Goal: Information Seeking & Learning: Check status

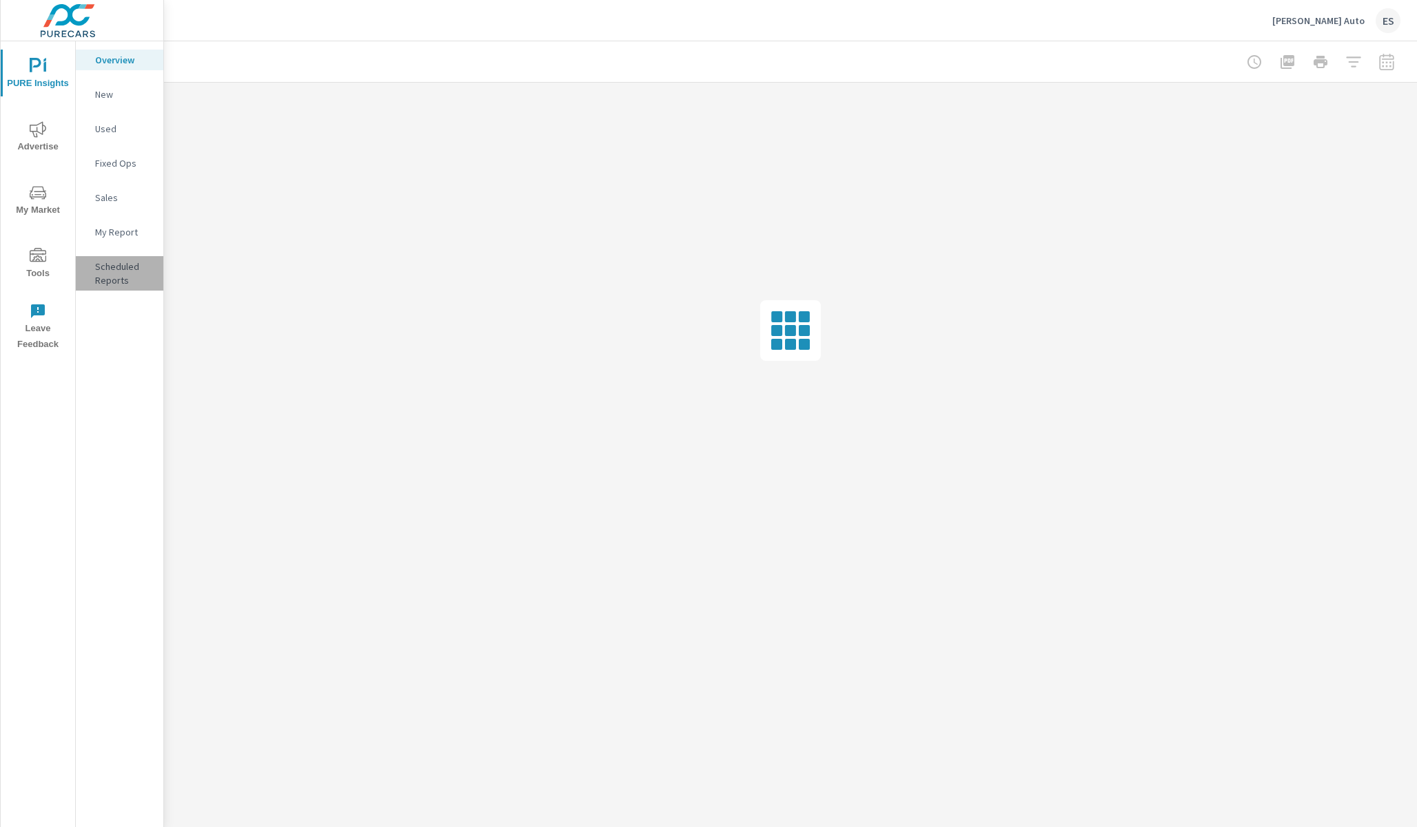
click at [105, 270] on p "Scheduled Reports" at bounding box center [123, 274] width 57 height 28
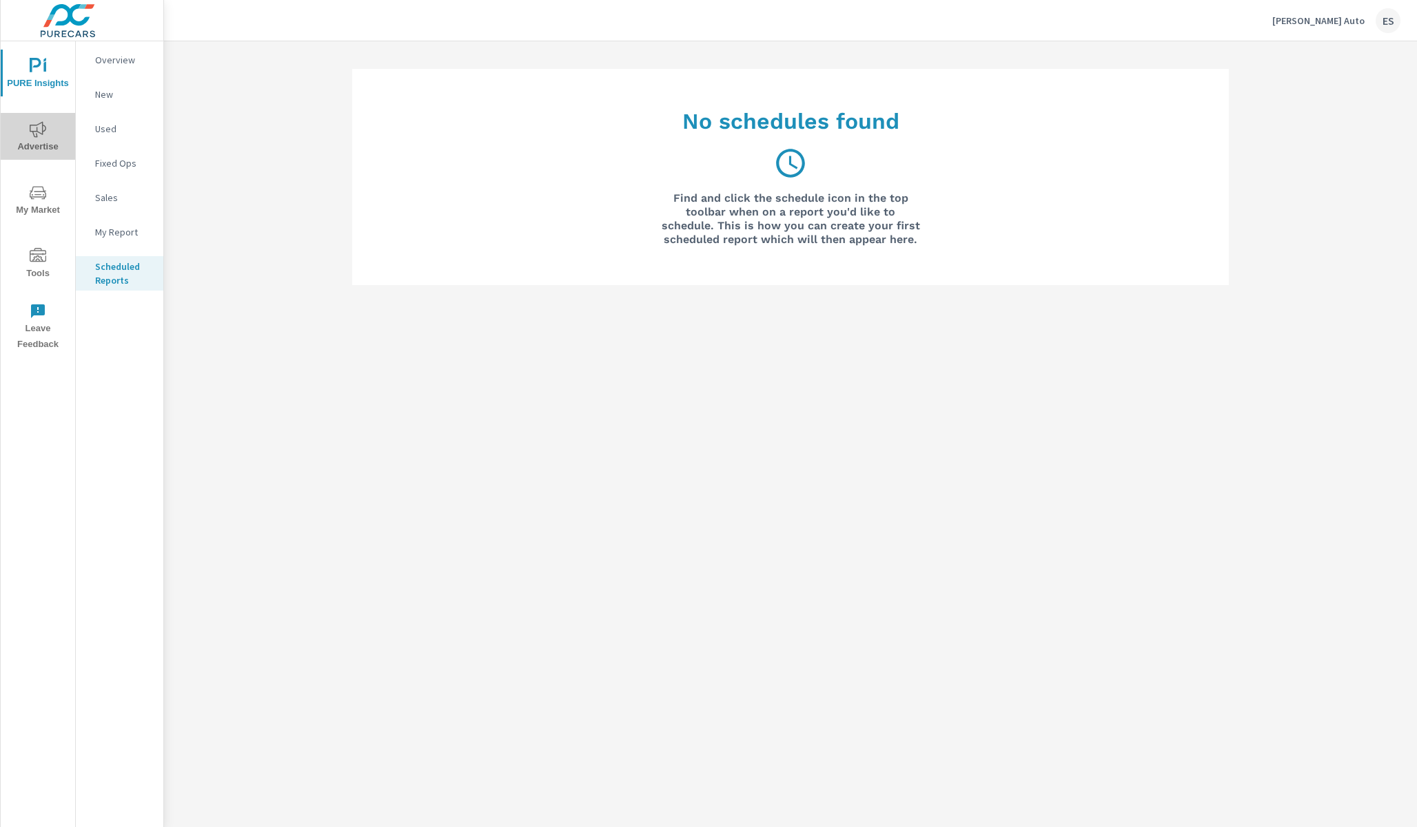
click at [44, 137] on icon "nav menu" at bounding box center [38, 129] width 17 height 17
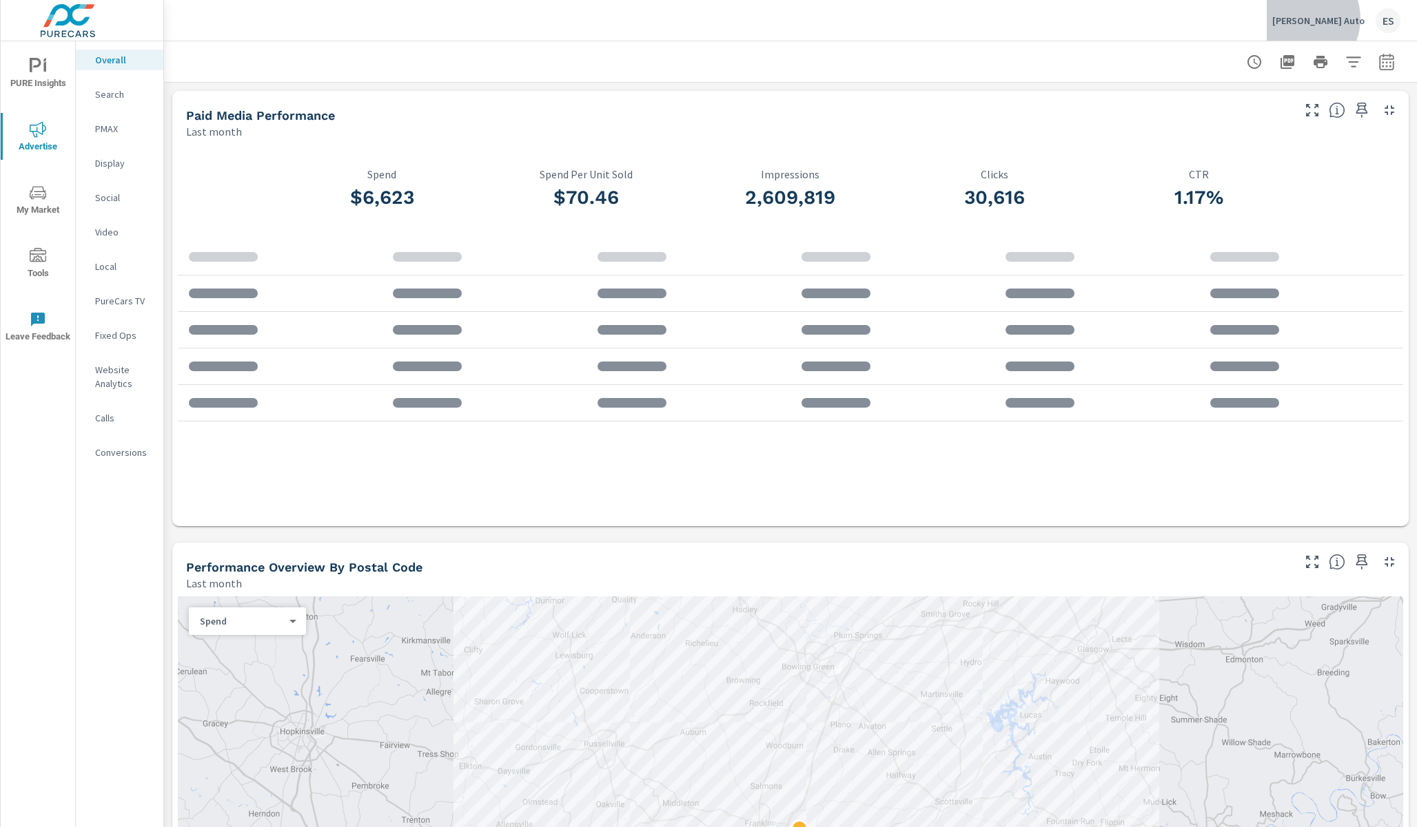
click at [1348, 19] on p "[PERSON_NAME] Auto" at bounding box center [1318, 20] width 92 height 12
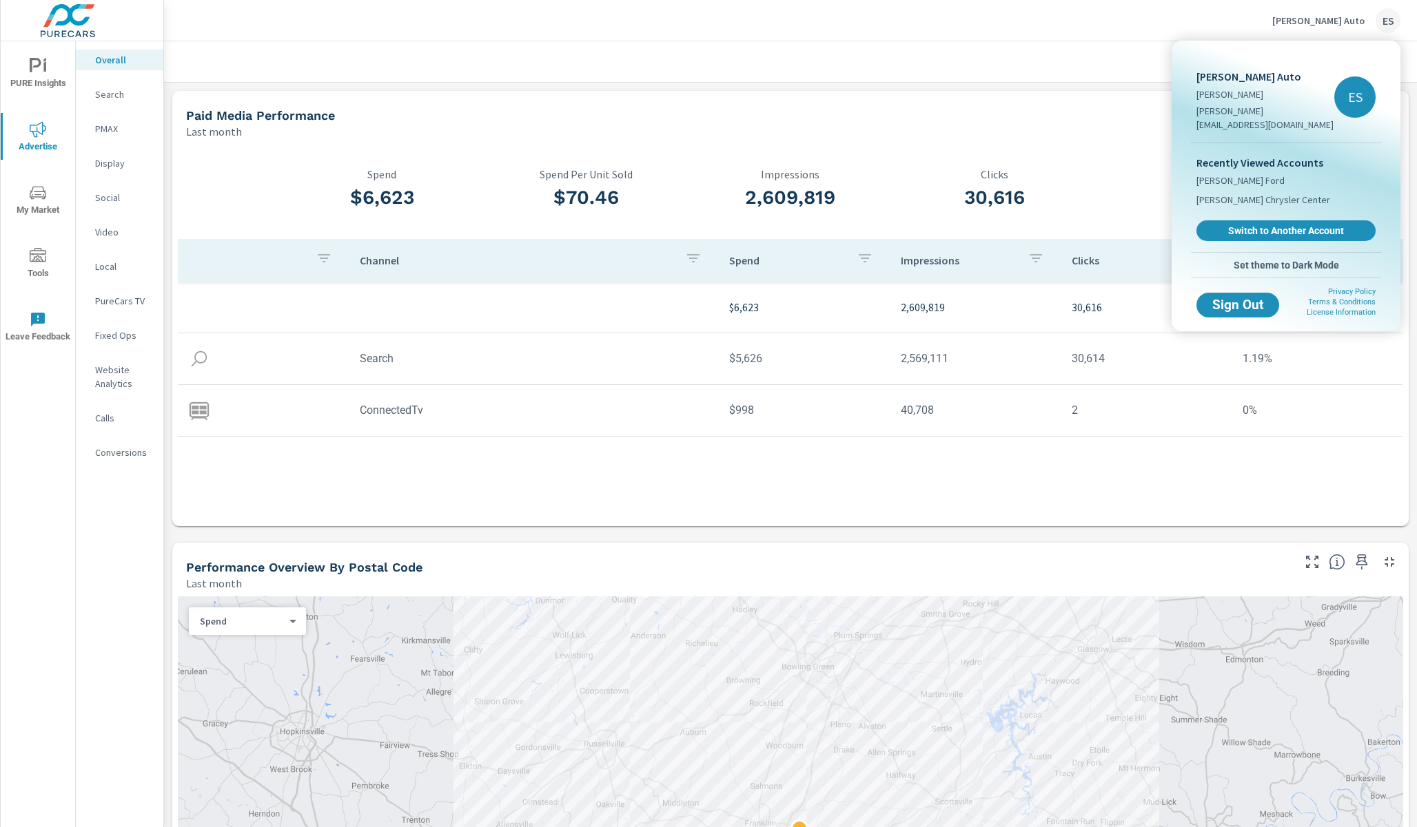
click at [1117, 116] on div at bounding box center [708, 413] width 1417 height 827
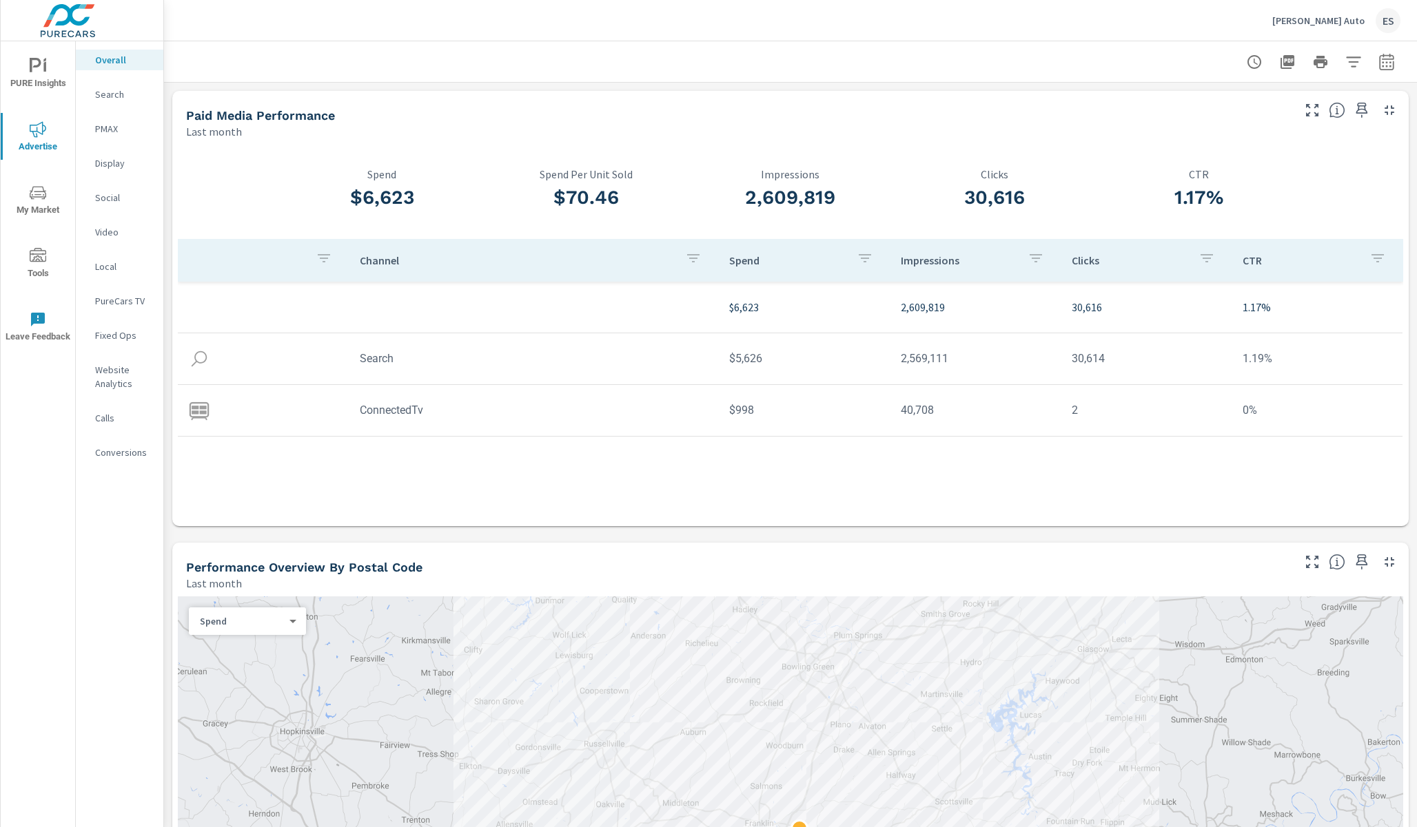
click at [1261, 62] on icon "button" at bounding box center [1254, 62] width 14 height 14
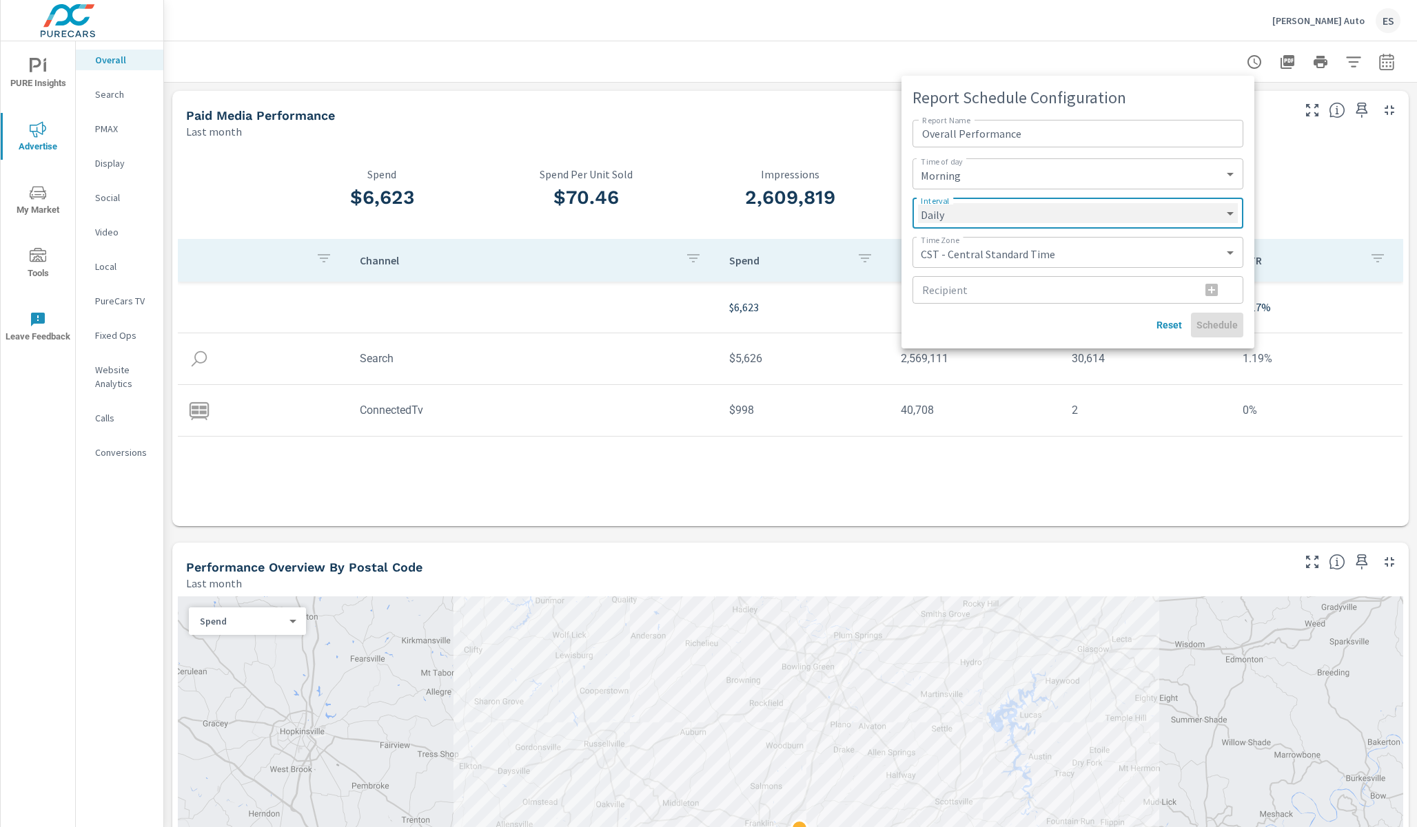
click option "Weekly" at bounding box center [0, 0] width 0 height 0
select select "Weekly"
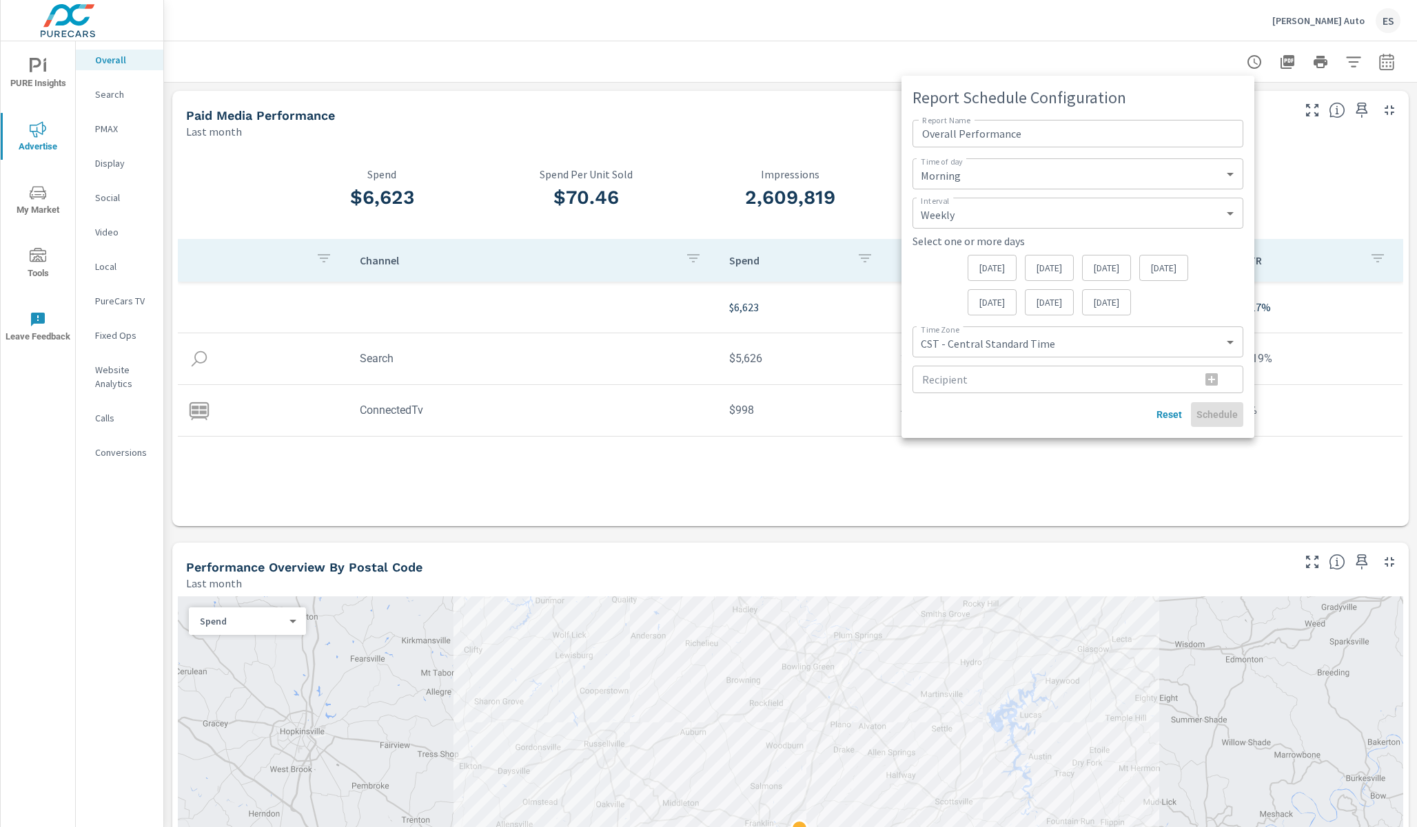
click at [1048, 278] on div "[DATE]" at bounding box center [1049, 268] width 49 height 26
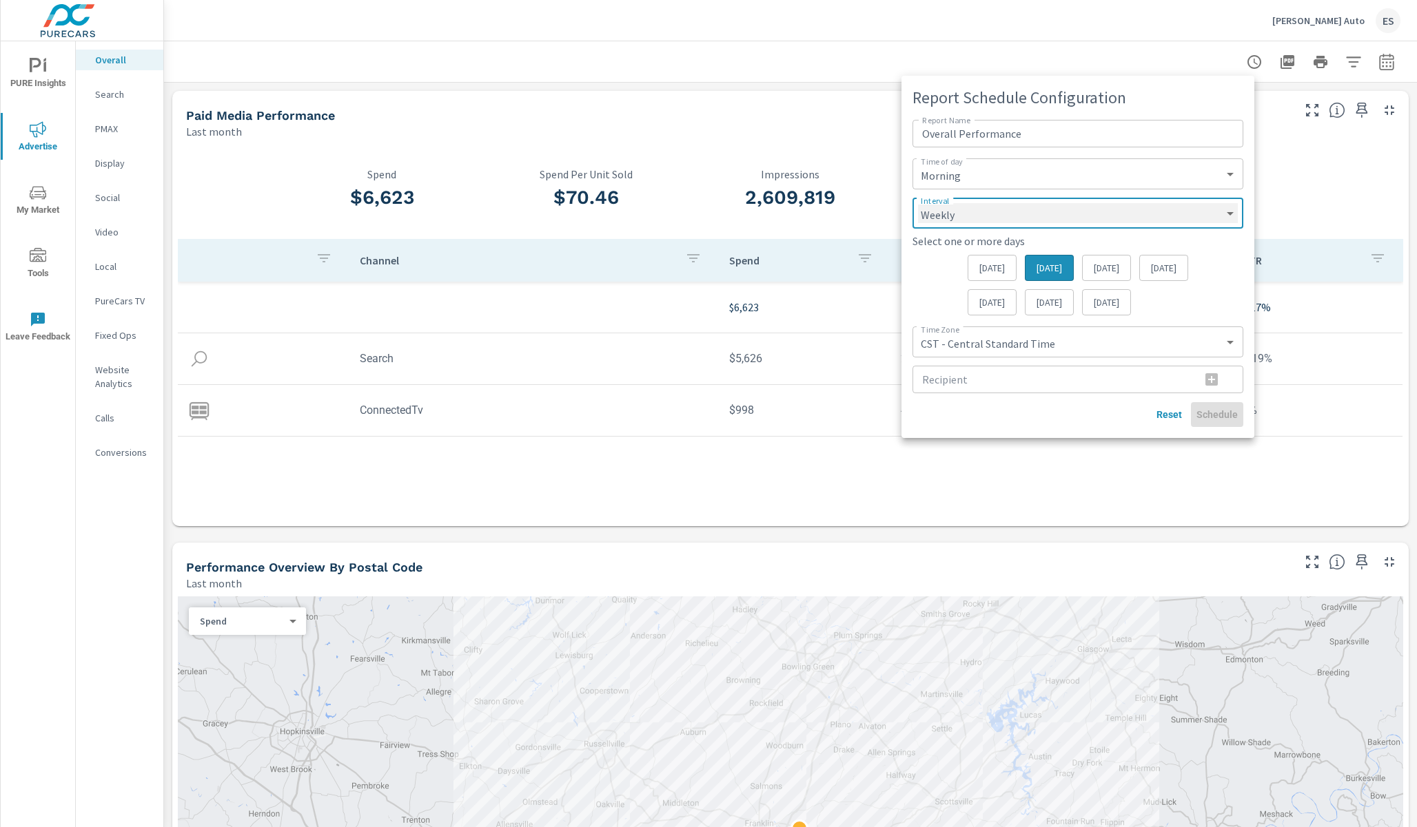
click option "Weekly" at bounding box center [0, 0] width 0 height 0
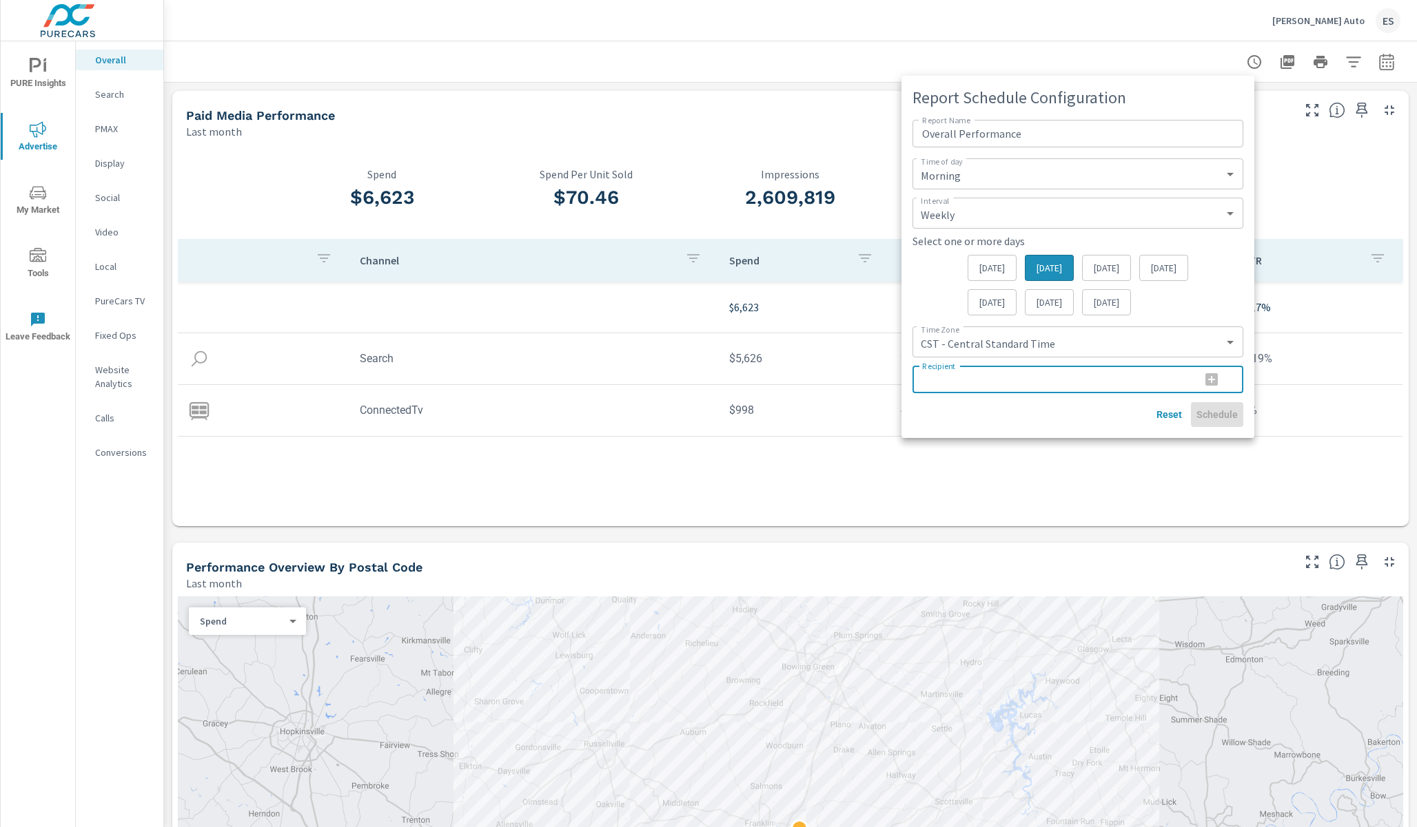
click at [1156, 378] on input "Recipient" at bounding box center [1050, 380] width 277 height 28
type input "[PERSON_NAME][EMAIL_ADDRESS][DOMAIN_NAME]"
click at [1067, 417] on div "Reset Schedule" at bounding box center [1077, 414] width 331 height 25
click at [1210, 384] on icon "button" at bounding box center [1211, 379] width 12 height 12
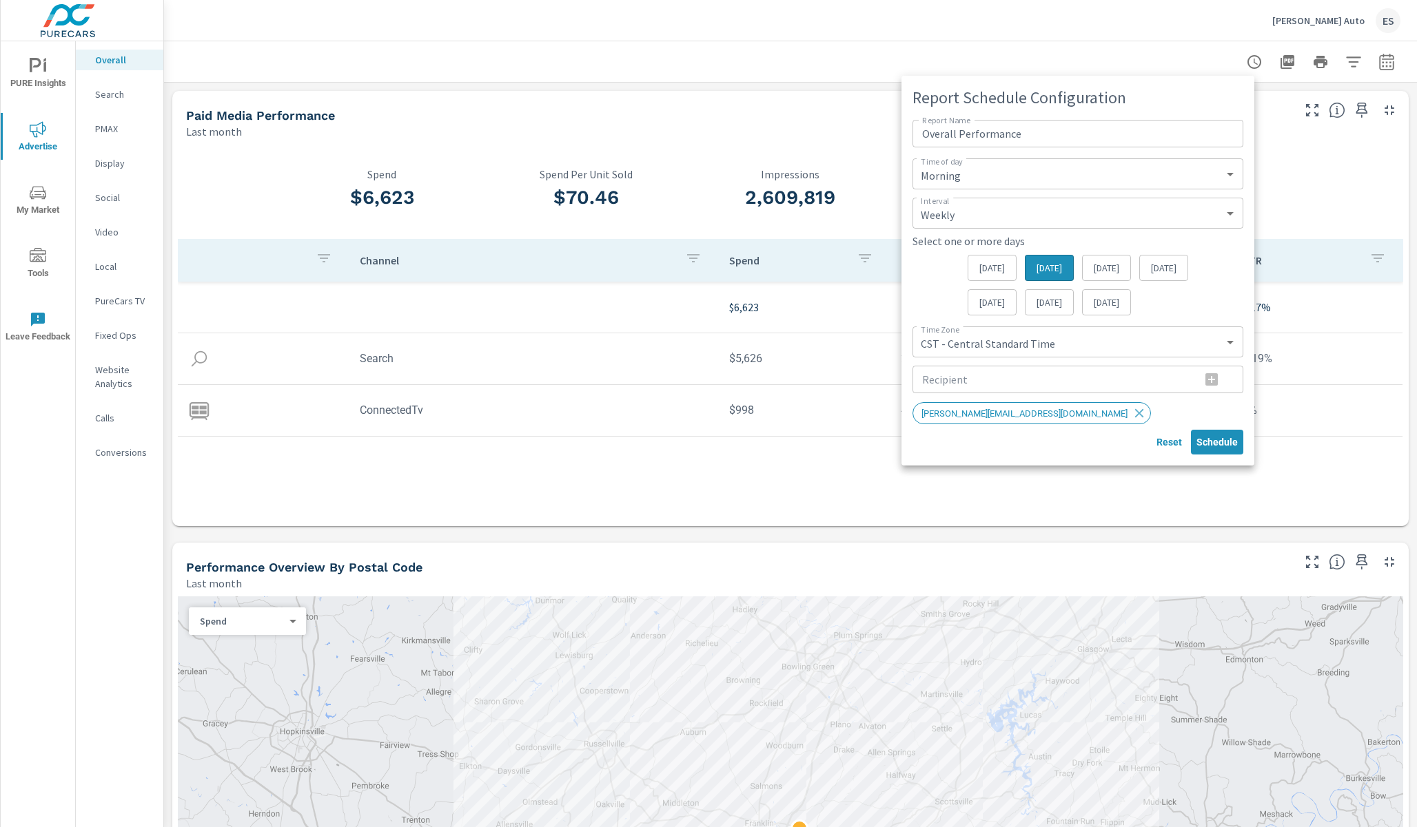
click at [1035, 134] on input "Overall Performance" at bounding box center [1077, 134] width 331 height 28
click at [1096, 413] on div "[PERSON_NAME][EMAIL_ADDRESS][DOMAIN_NAME]" at bounding box center [1066, 414] width 309 height 24
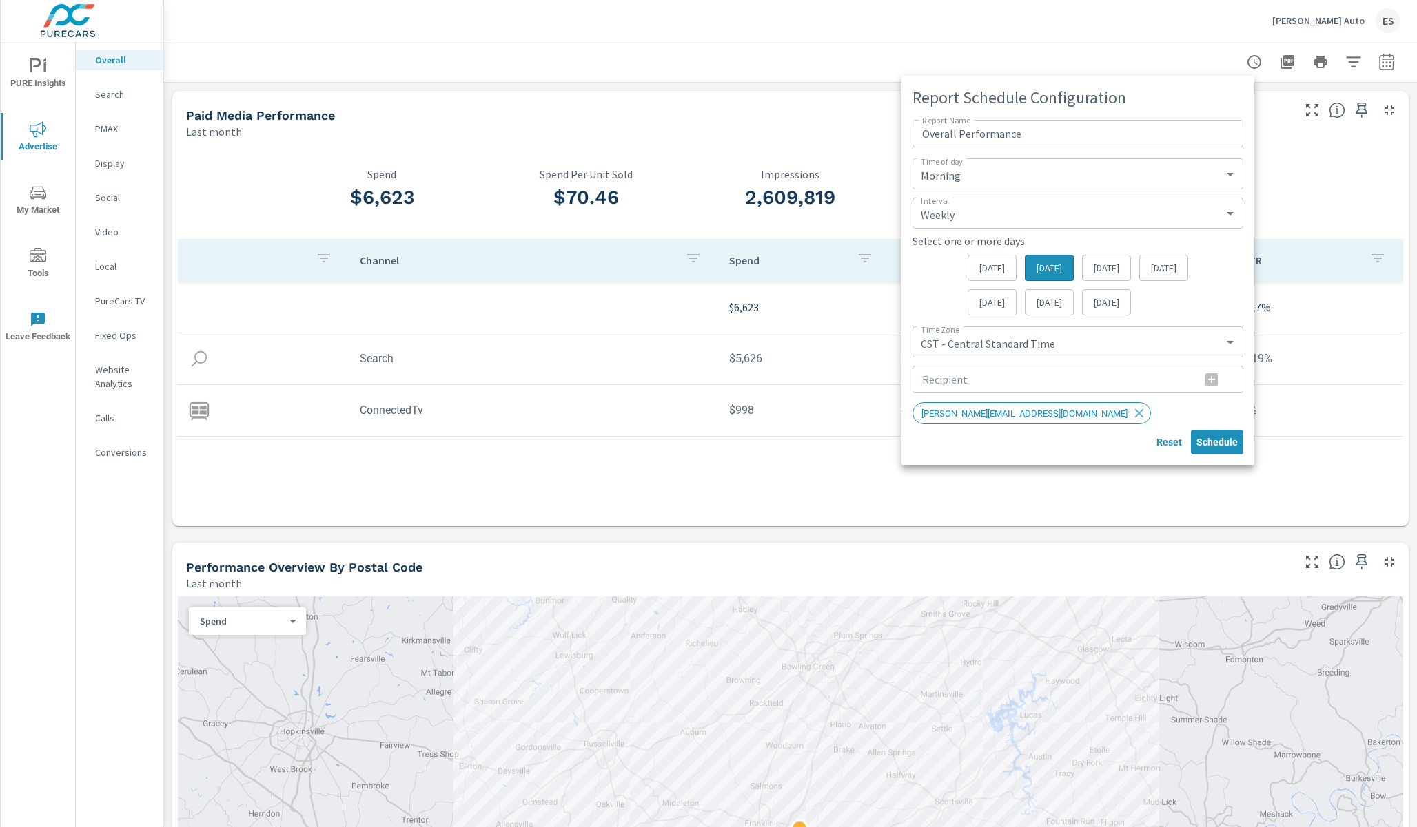
click at [1189, 47] on div at bounding box center [708, 413] width 1417 height 827
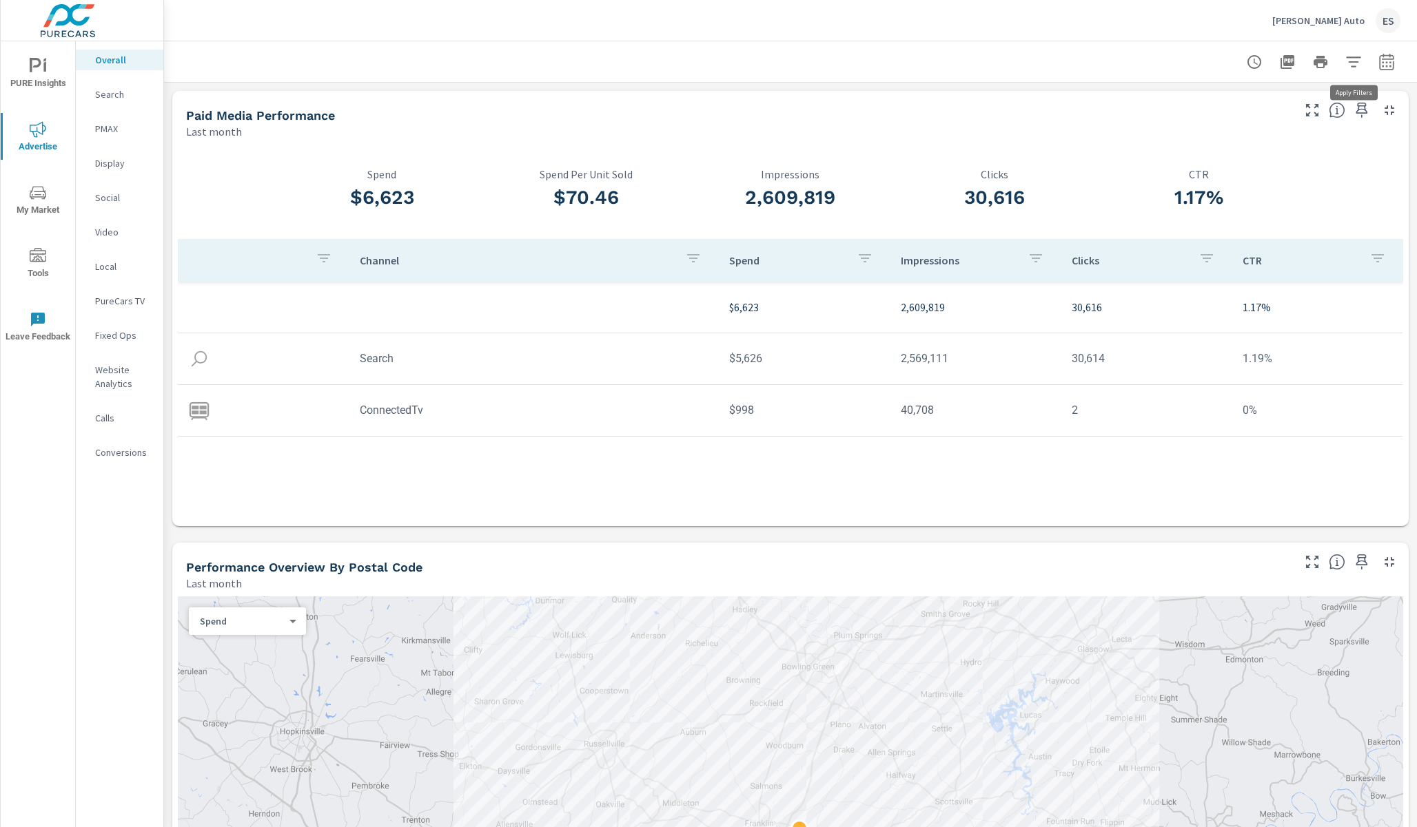
click at [1352, 64] on icon "button" at bounding box center [1353, 62] width 17 height 17
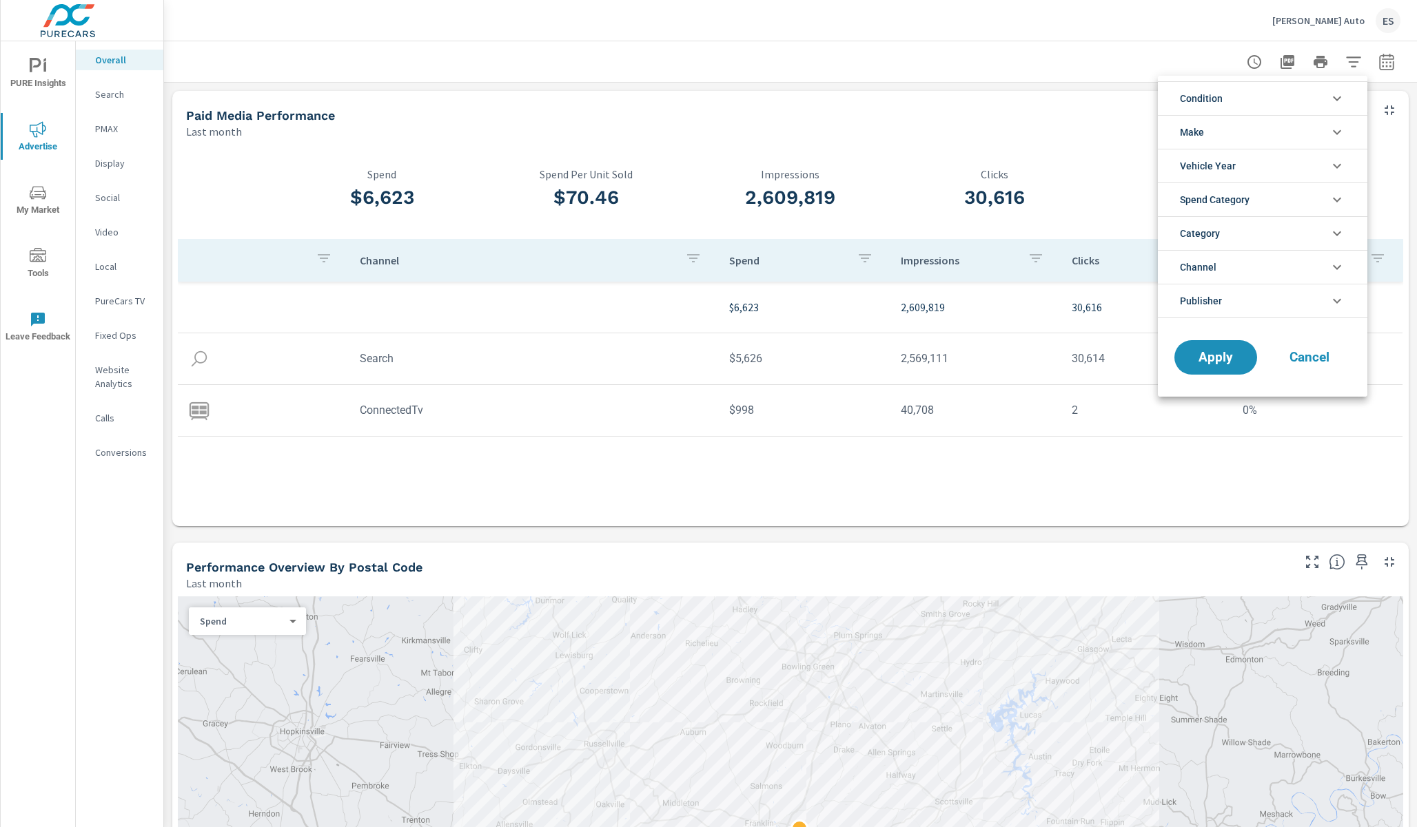
click at [1352, 64] on div at bounding box center [708, 413] width 1417 height 827
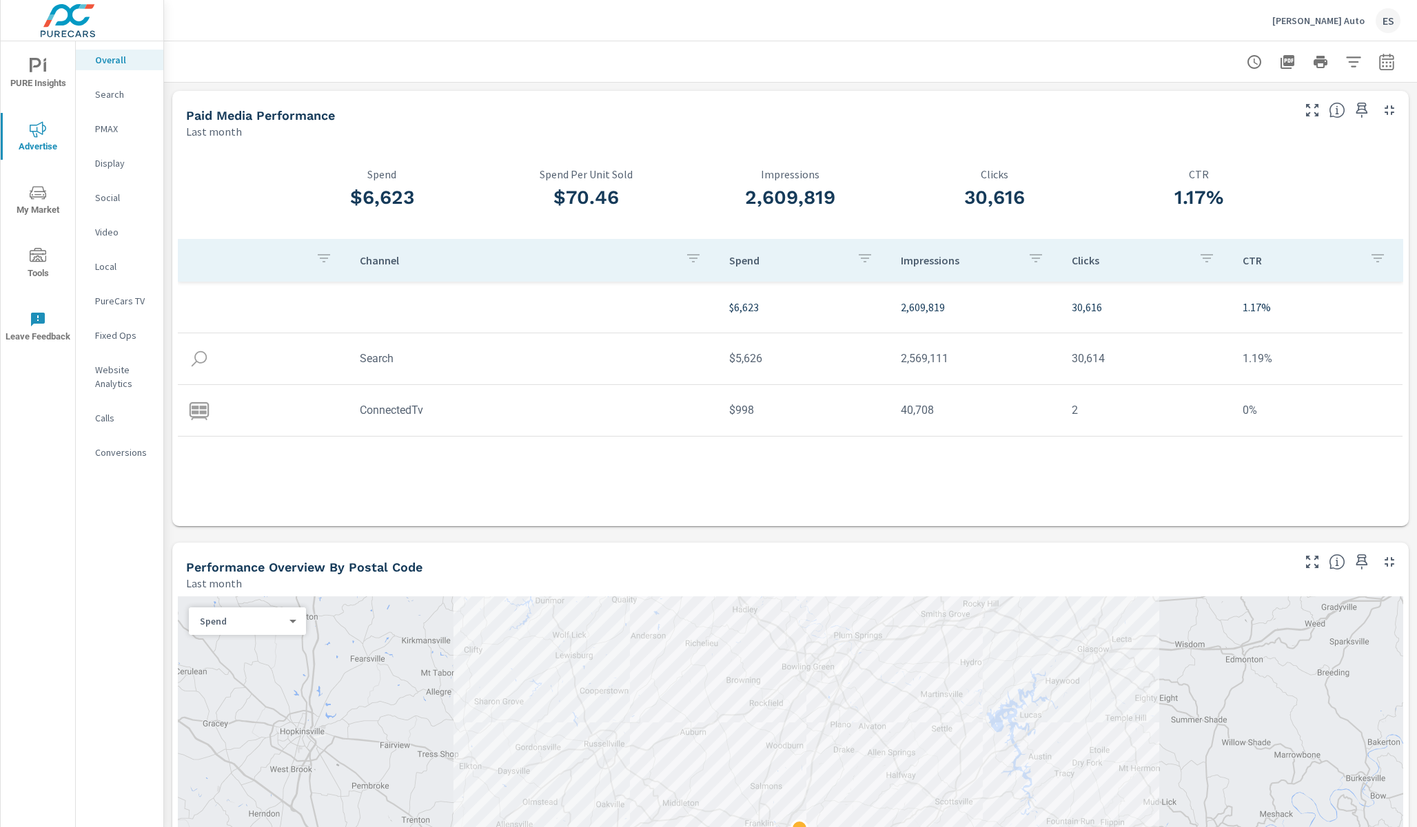
click at [1390, 65] on icon "button" at bounding box center [1386, 62] width 17 height 17
select select "Last month"
click at [1207, 106] on select "Custom [DATE] Last week Last 7 days Last 14 days Last 30 days Last 45 days Last…" at bounding box center [1276, 120] width 138 height 28
click option "Last month" at bounding box center [0, 0] width 0 height 0
click at [1051, 484] on div "Channel Spend Impressions Clicks CTR $6,623 2,609,819 30,616 1.17% Search $5,62…" at bounding box center [790, 370] width 1225 height 262
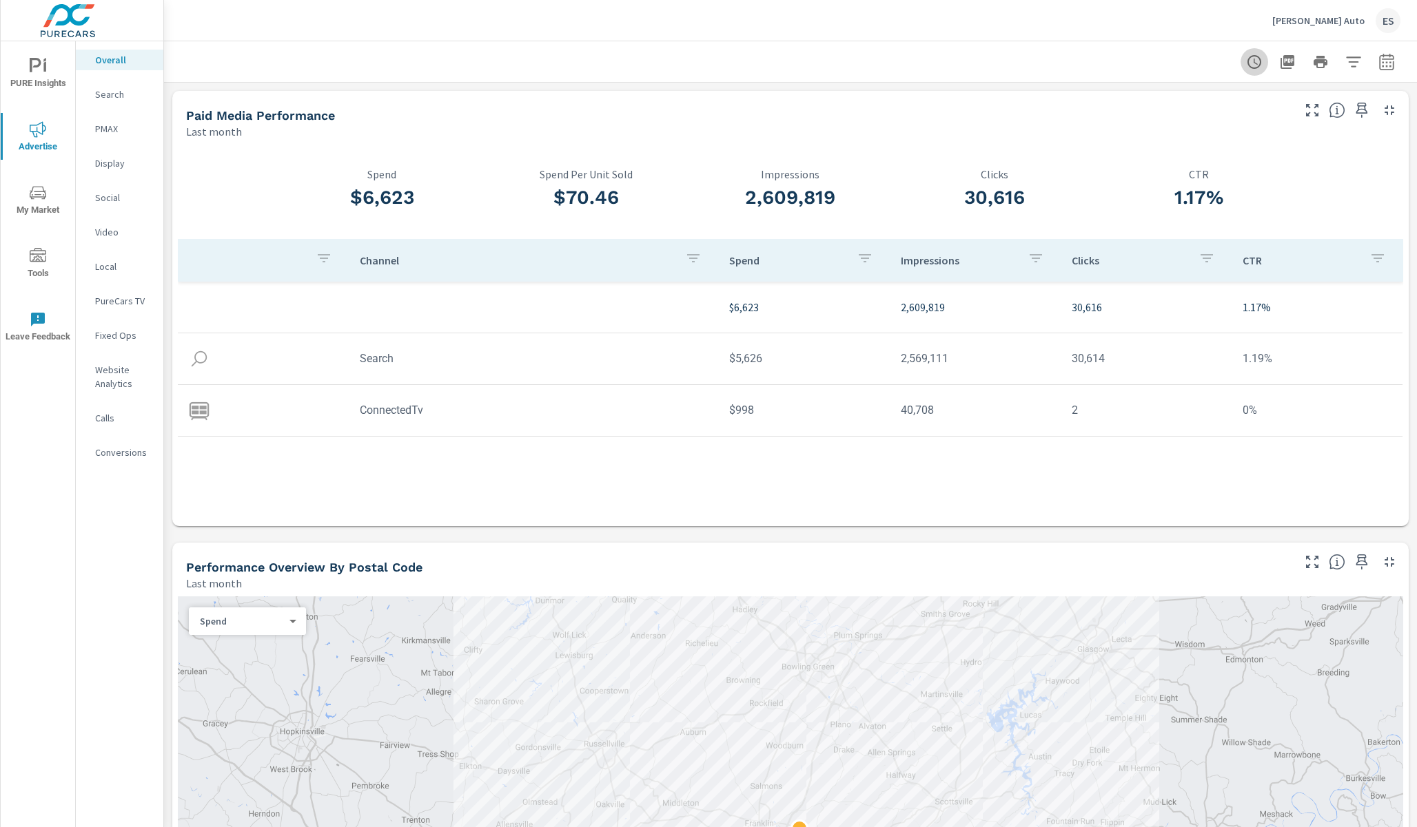
click at [1251, 63] on icon "button" at bounding box center [1254, 62] width 17 height 17
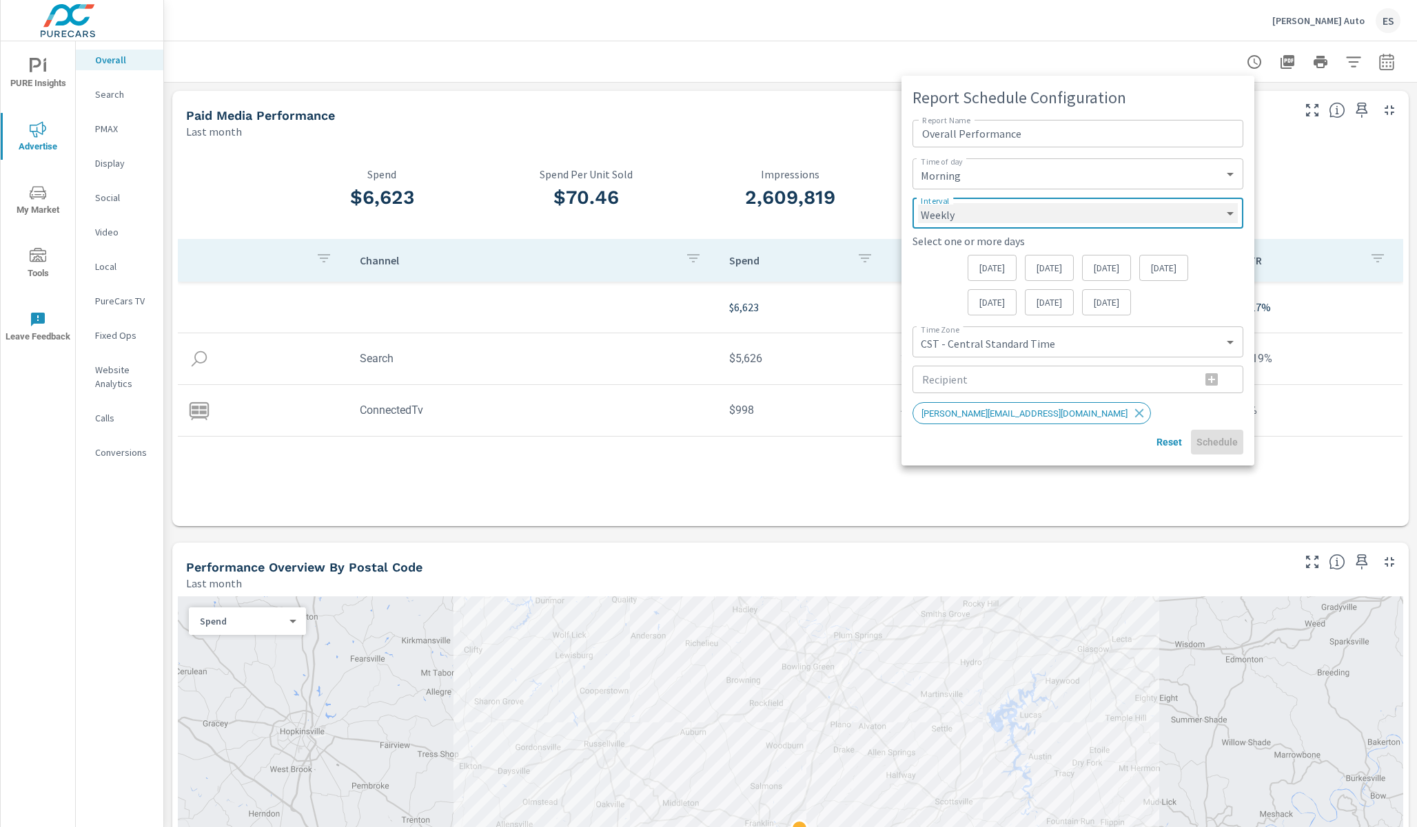
click option "Monthly" at bounding box center [0, 0] width 0 height 0
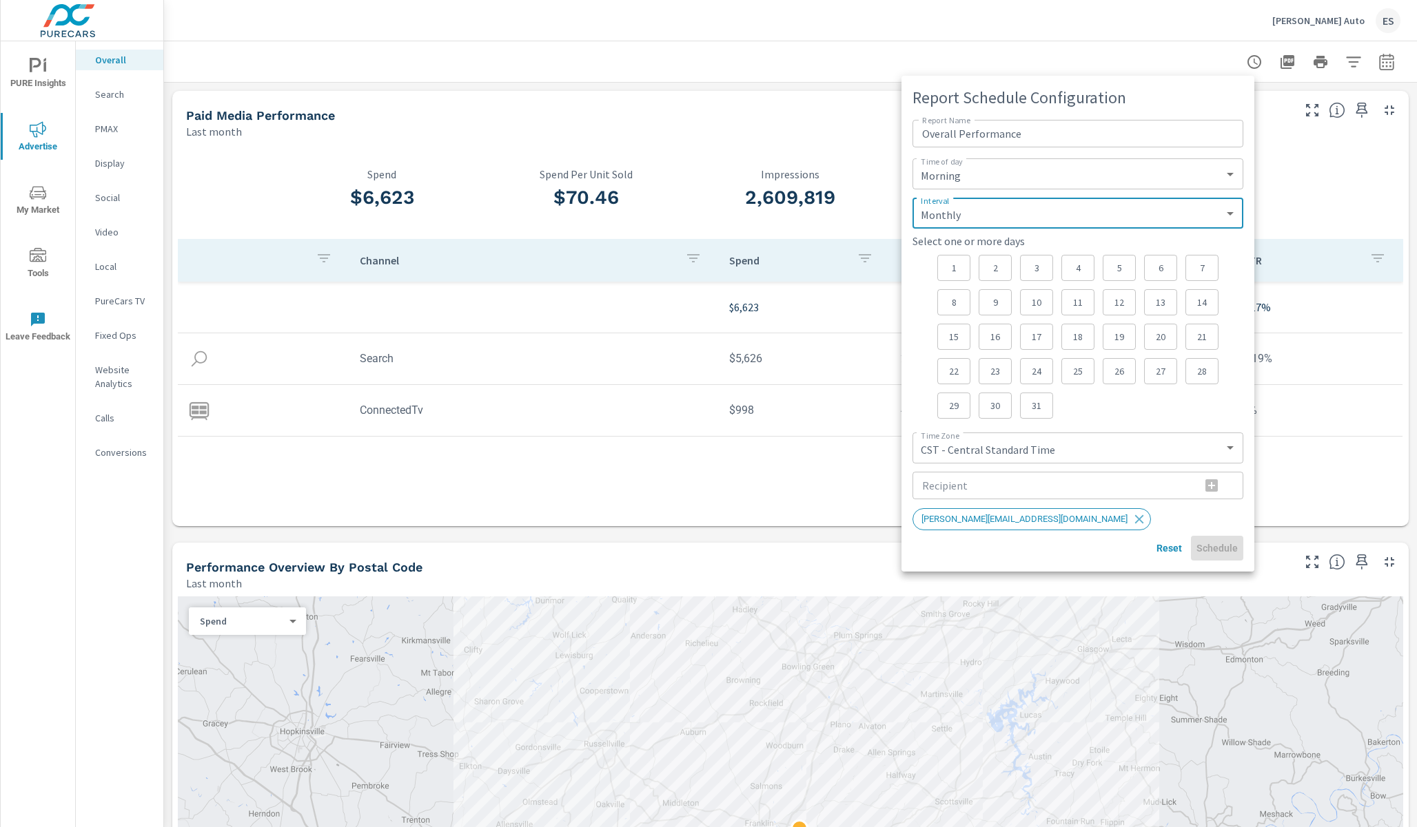
click at [960, 270] on div "1" at bounding box center [953, 268] width 33 height 26
click at [1230, 551] on span "Schedule" at bounding box center [1216, 548] width 41 height 12
select select "Daily"
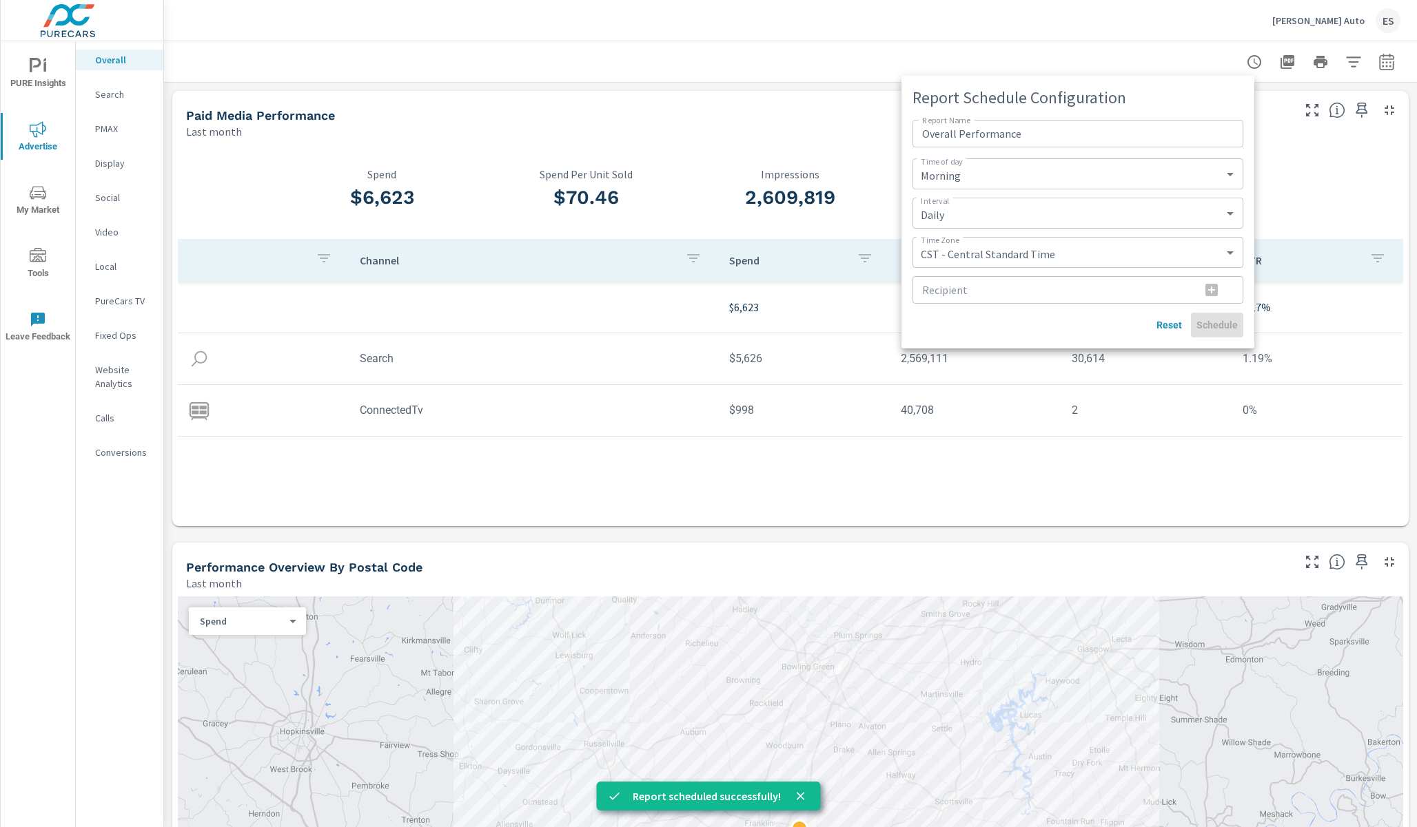
click at [816, 36] on div at bounding box center [708, 413] width 1417 height 827
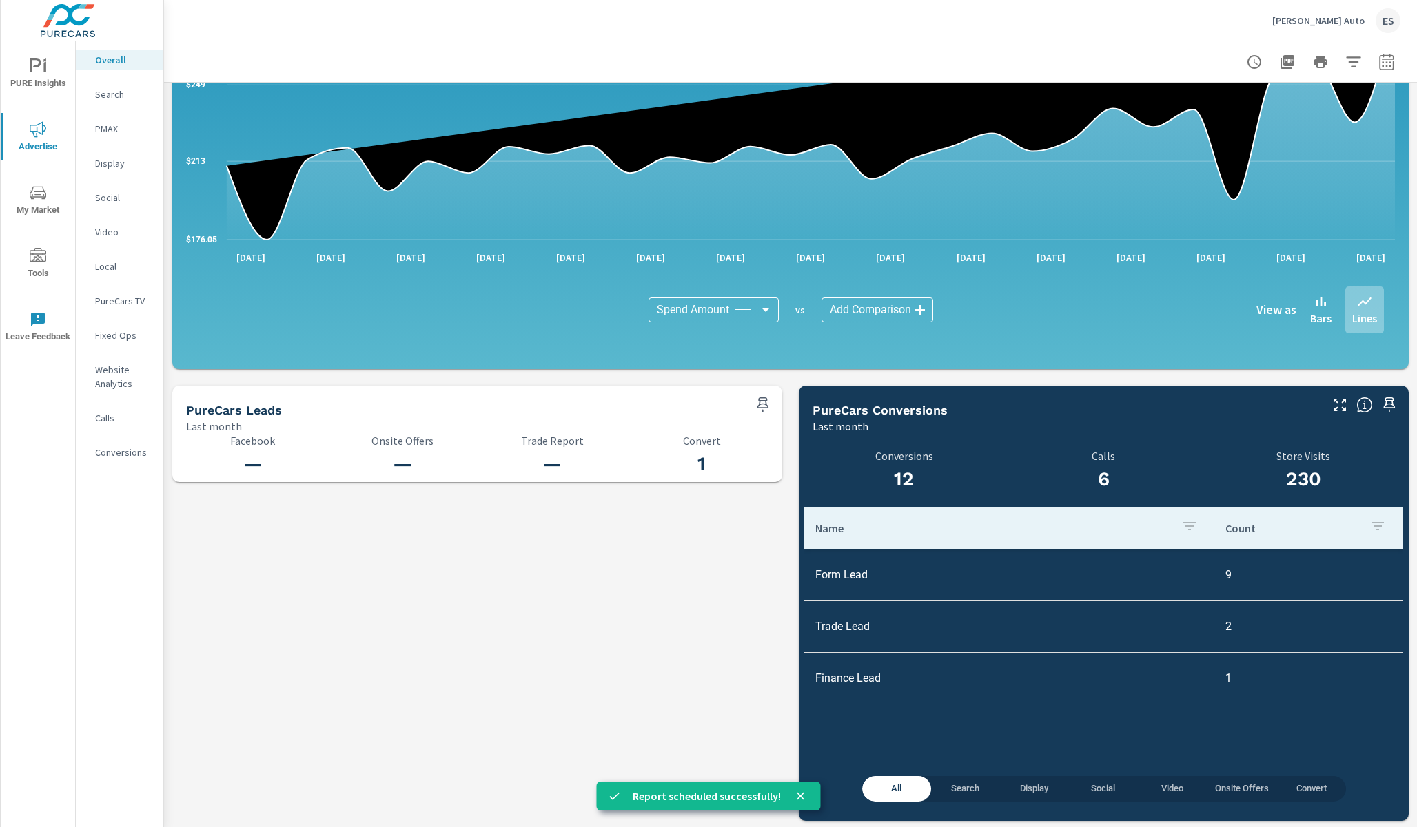
scroll to position [1176, 0]
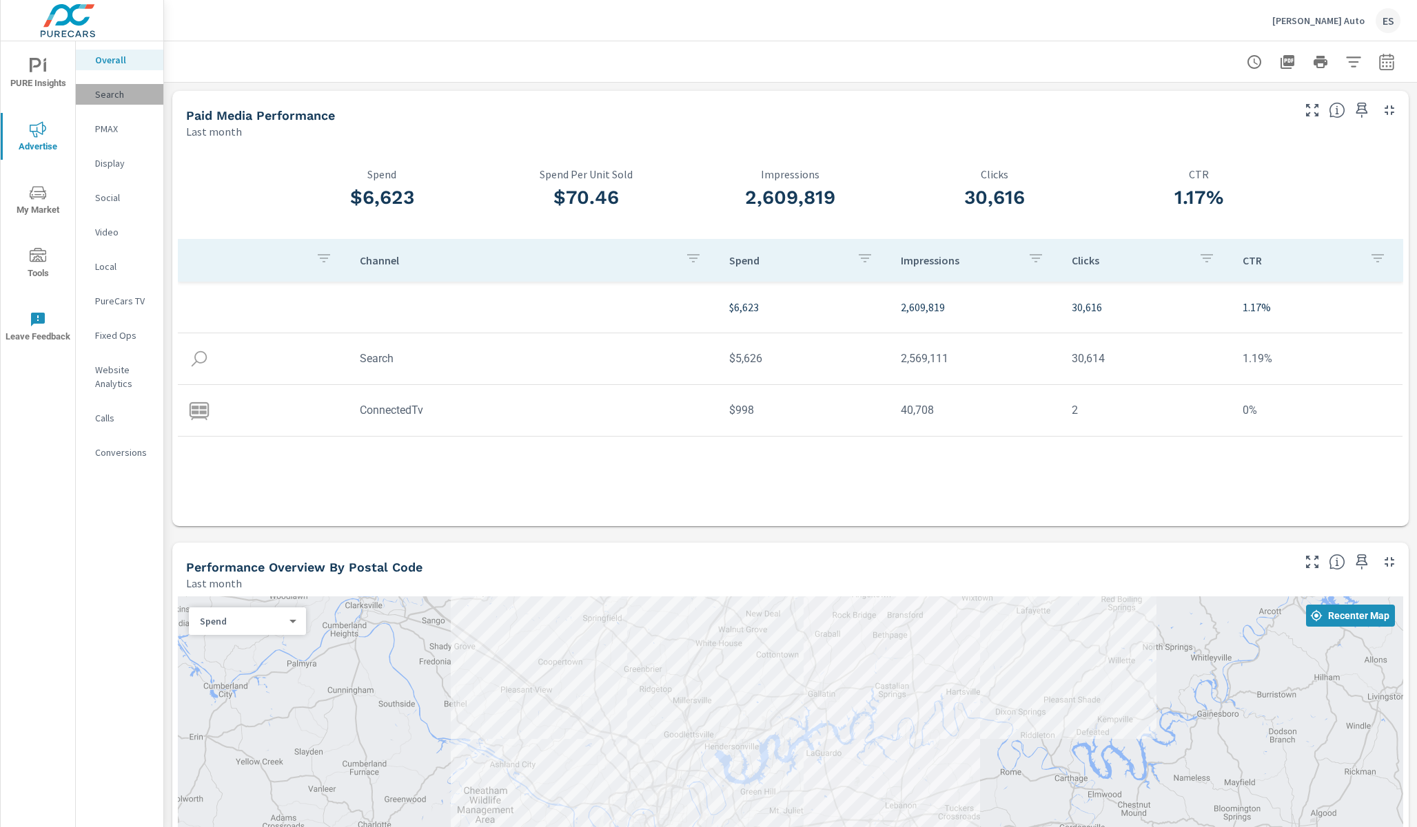
click at [108, 96] on p "Search" at bounding box center [123, 95] width 57 height 14
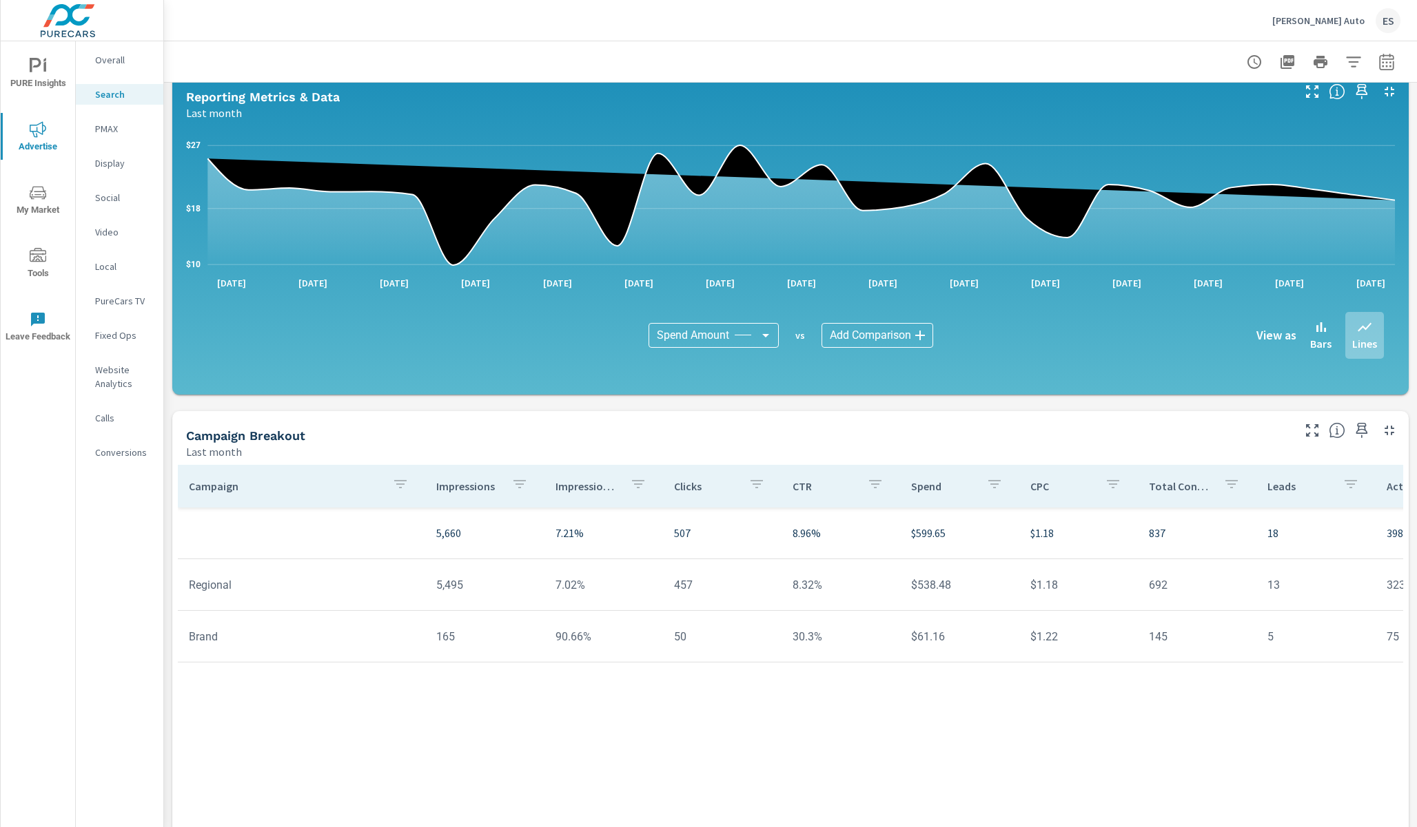
scroll to position [724, 0]
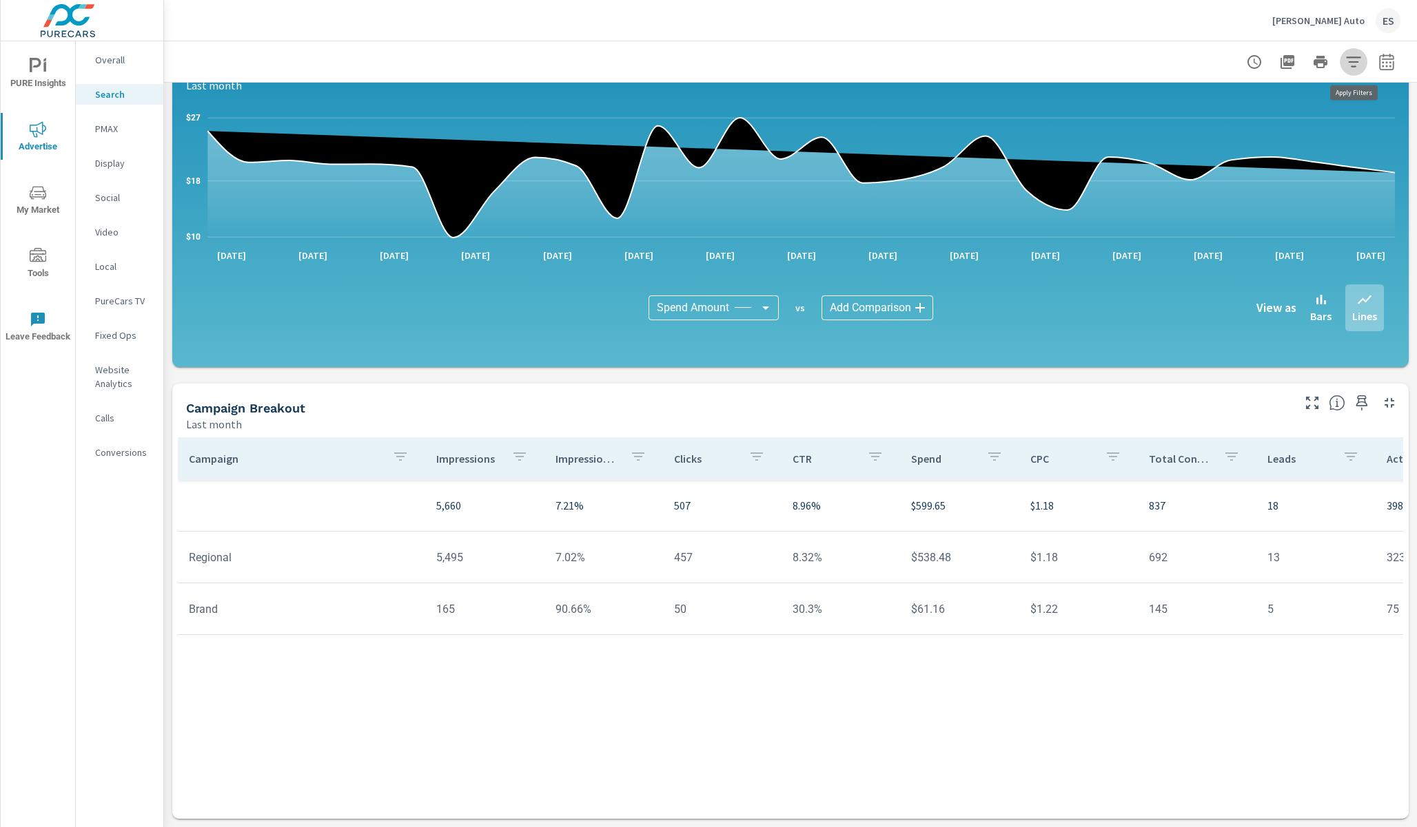
click at [1356, 66] on icon "button" at bounding box center [1353, 62] width 17 height 17
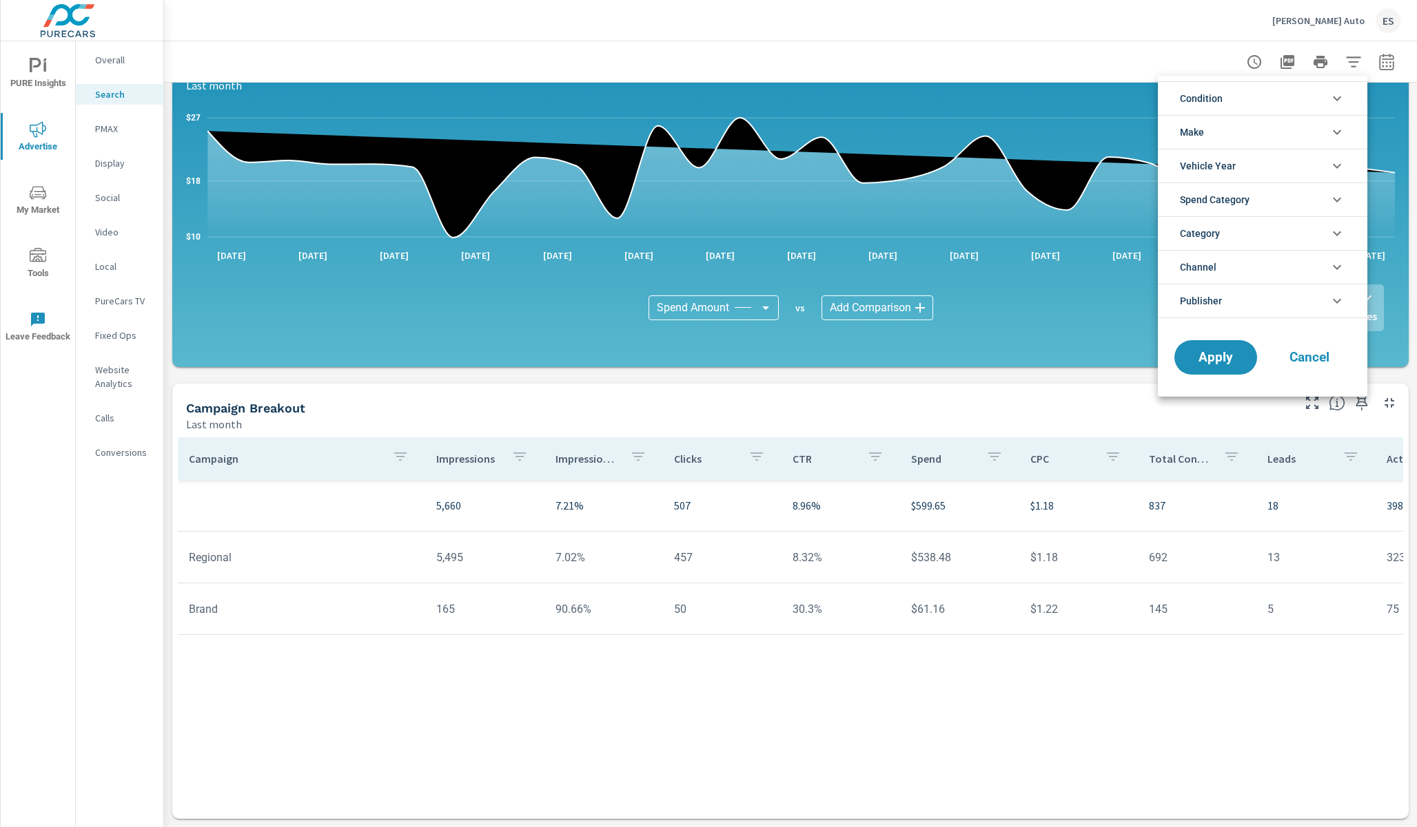
click at [1390, 61] on div at bounding box center [708, 413] width 1417 height 827
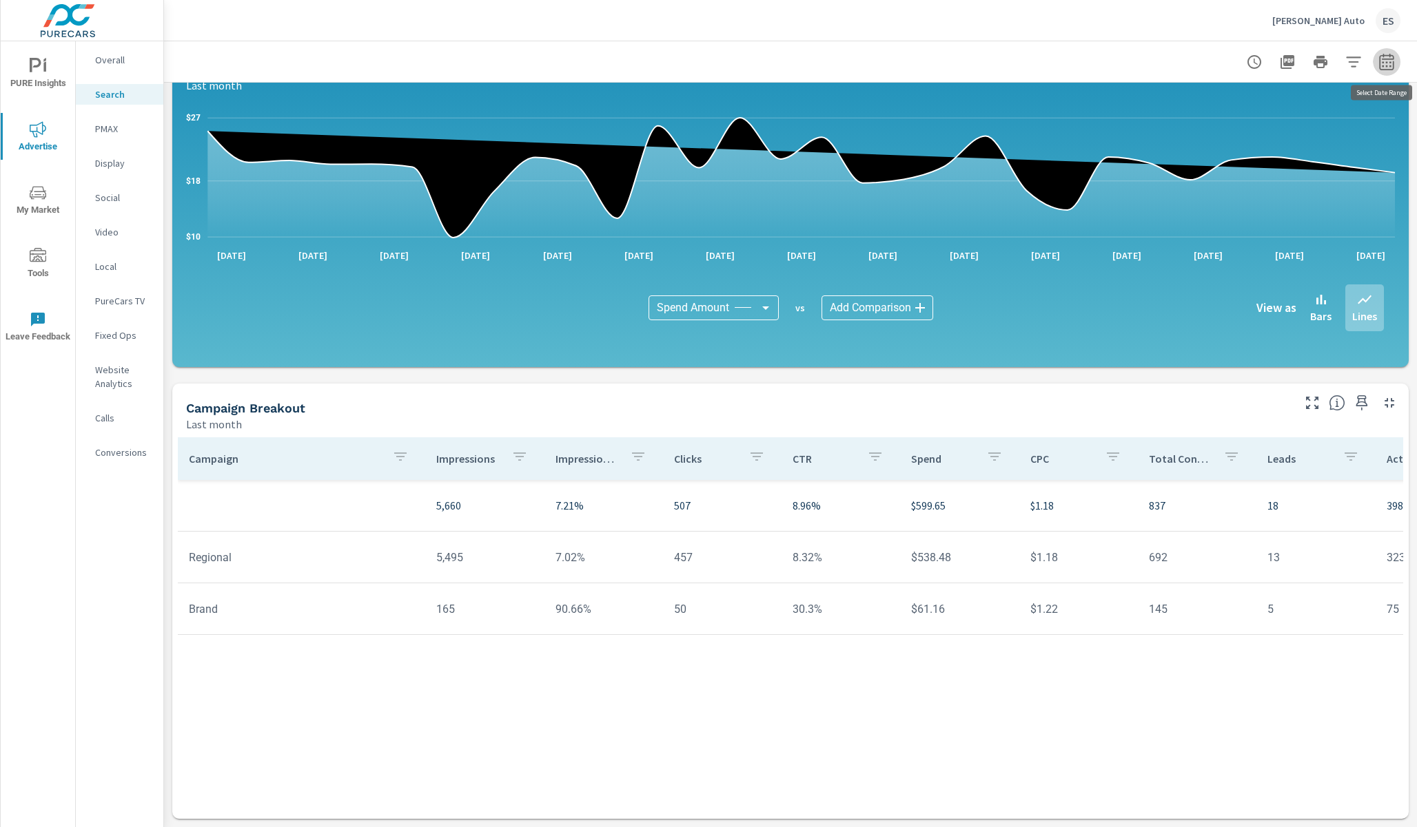
click at [1390, 65] on icon "button" at bounding box center [1385, 64] width 9 height 6
select select "Last month"
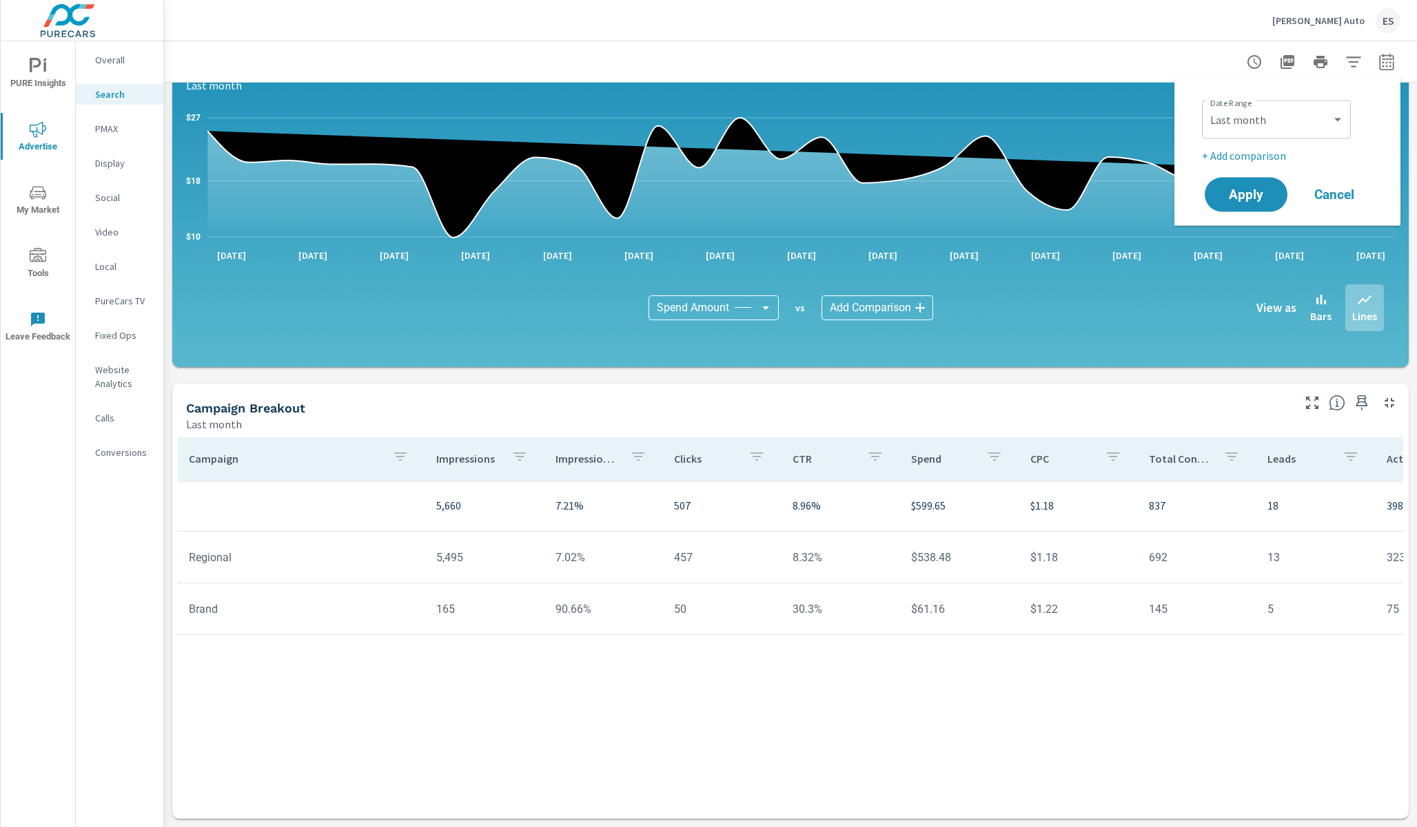
click at [1268, 155] on p "+ Add comparison" at bounding box center [1290, 155] width 176 height 17
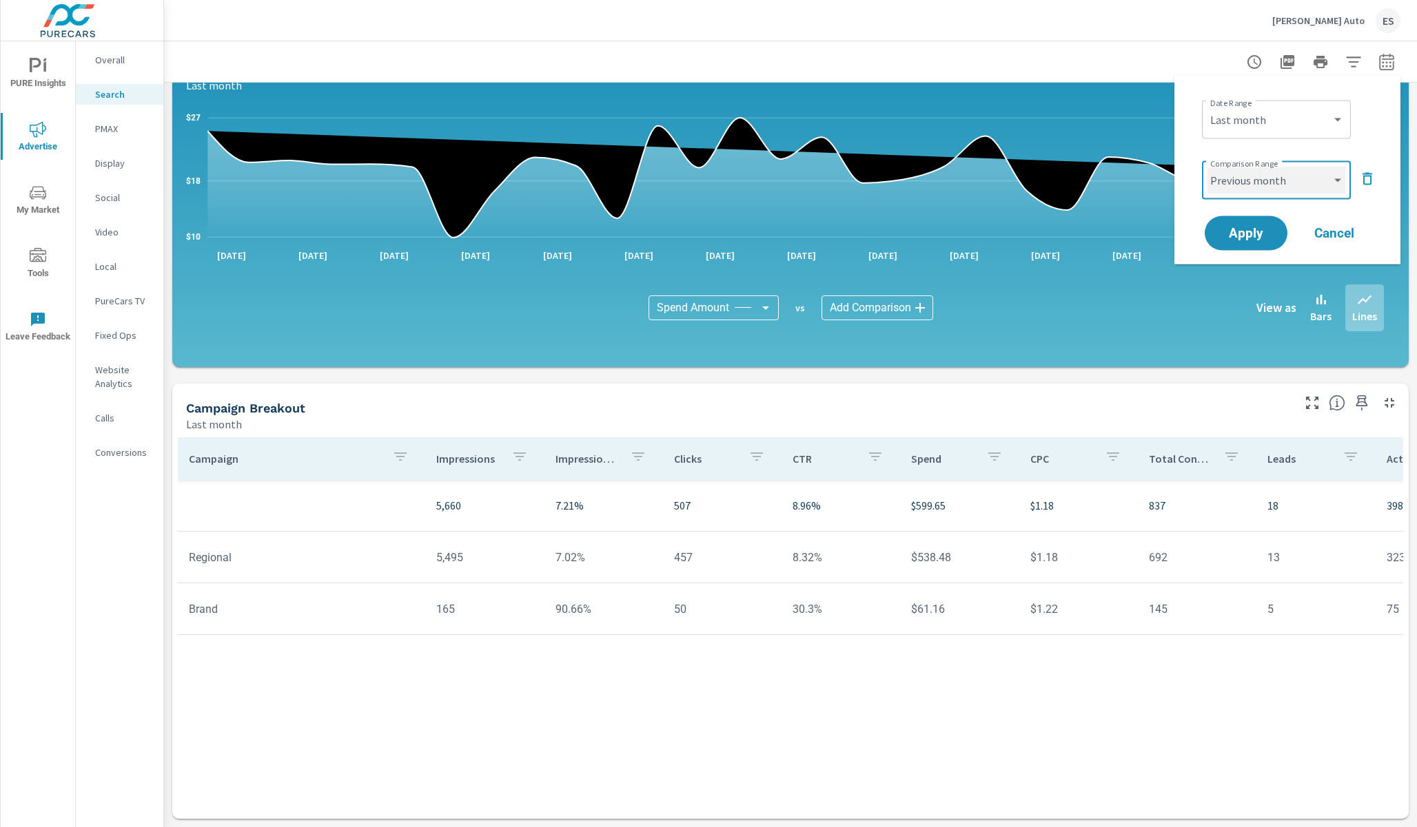
click option "Previous month" at bounding box center [0, 0] width 0 height 0
select select "Previous month"
click at [1255, 236] on span "Apply" at bounding box center [1245, 233] width 56 height 13
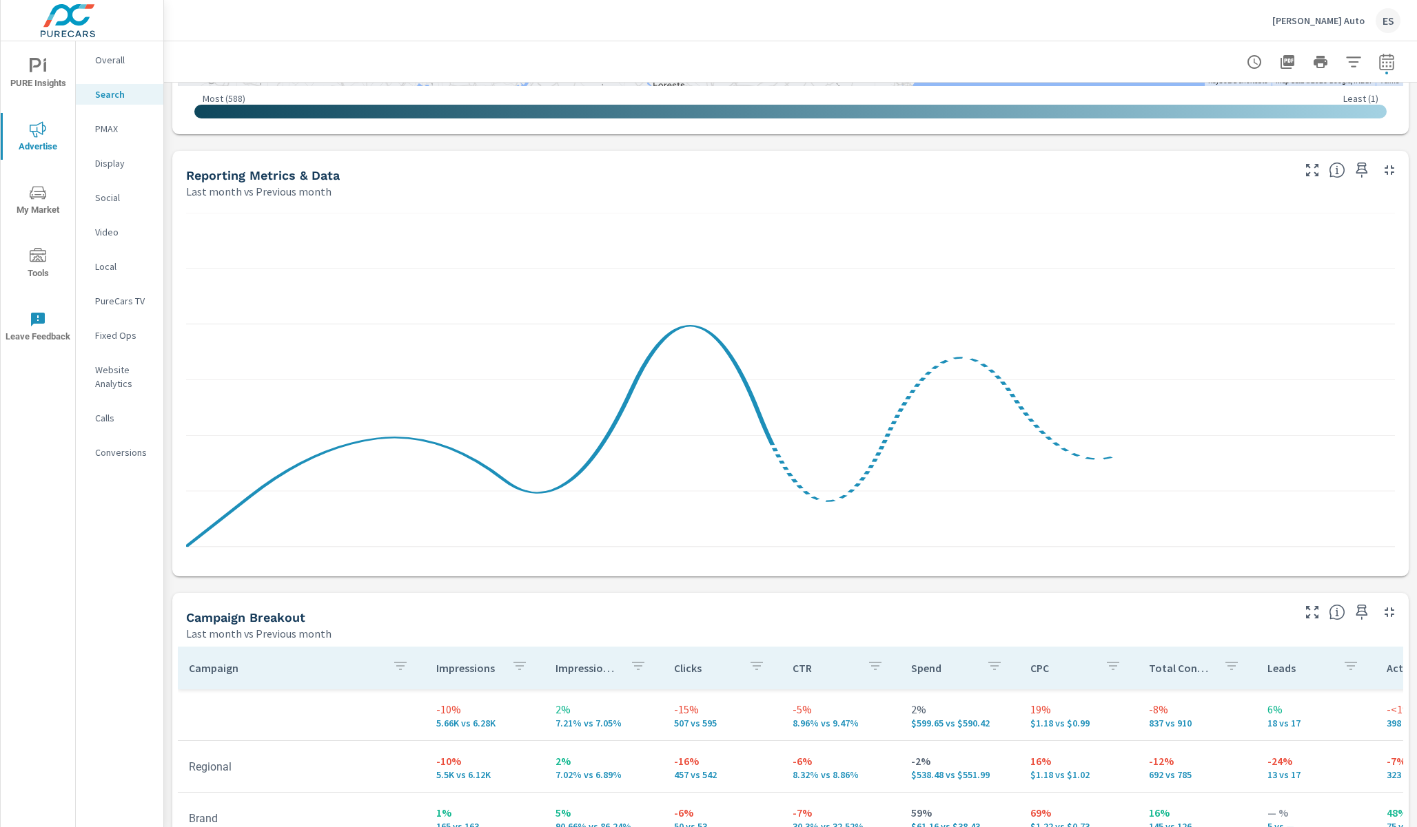
scroll to position [1100, 0]
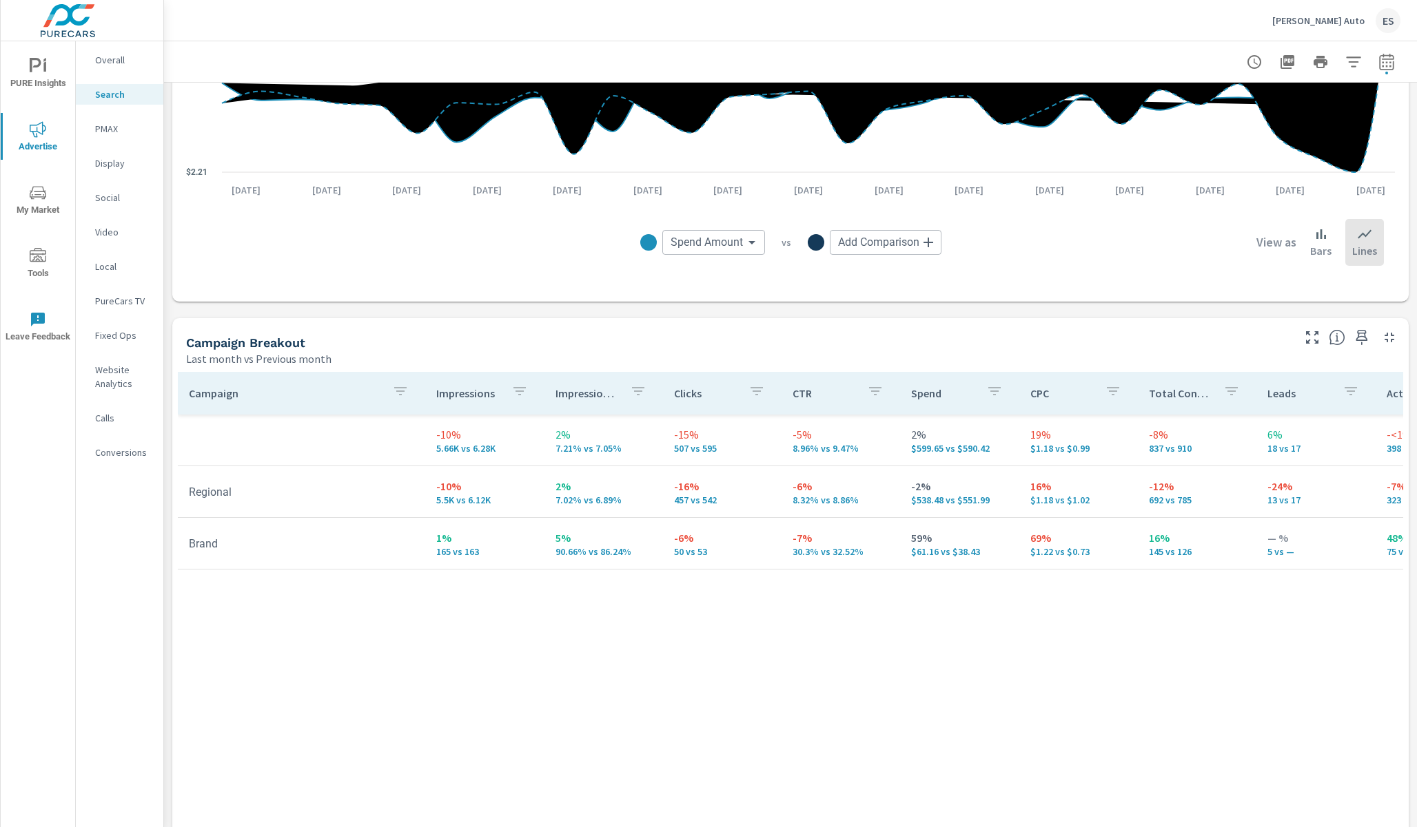
click at [609, 723] on div "Campaign Impressions Impression Share Clicks CTR Spend CPC Total Conversions Le…" at bounding box center [790, 618] width 1225 height 493
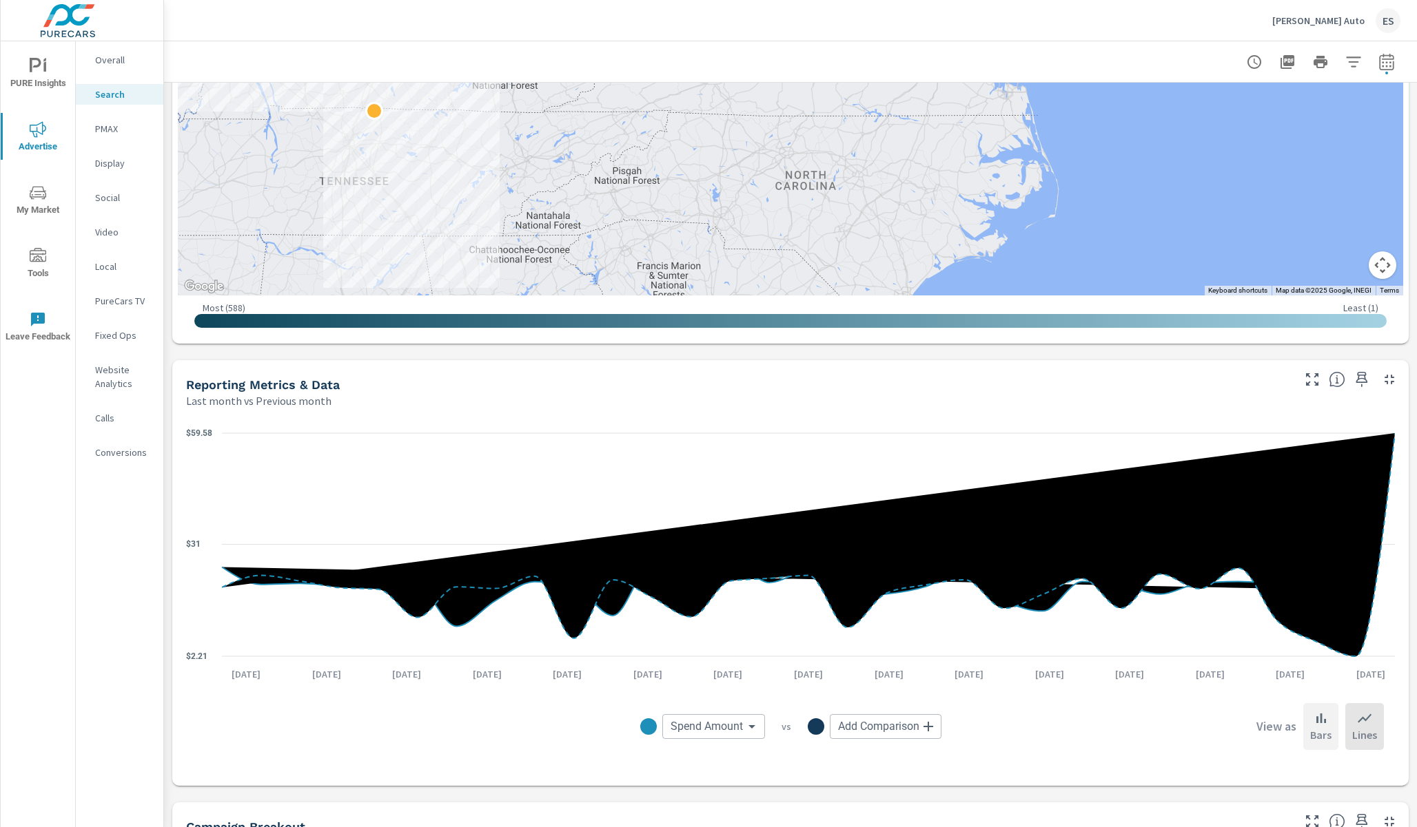
click at [1328, 728] on p "Bars" at bounding box center [1320, 735] width 21 height 17
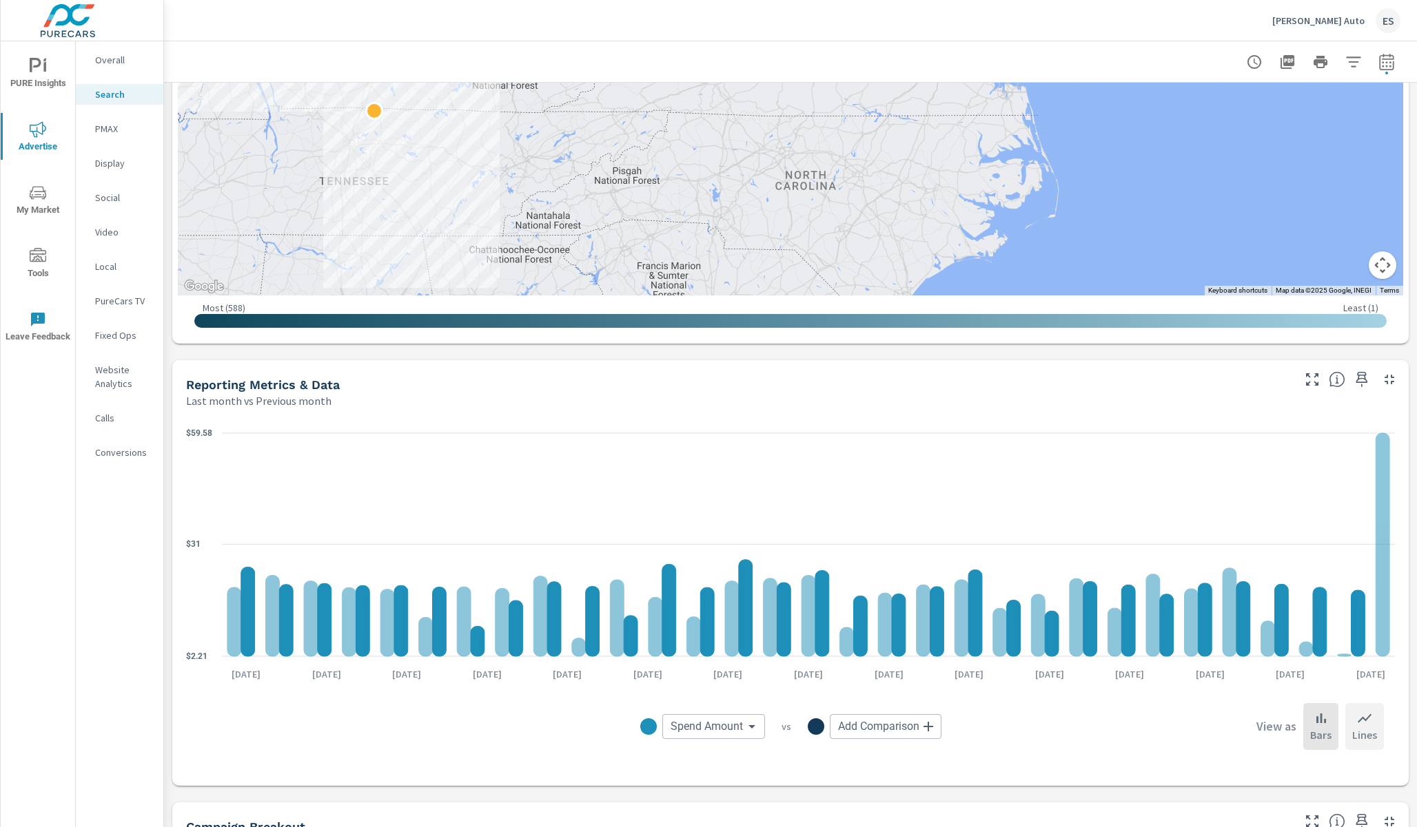
click at [1355, 732] on p "Lines" at bounding box center [1364, 735] width 25 height 17
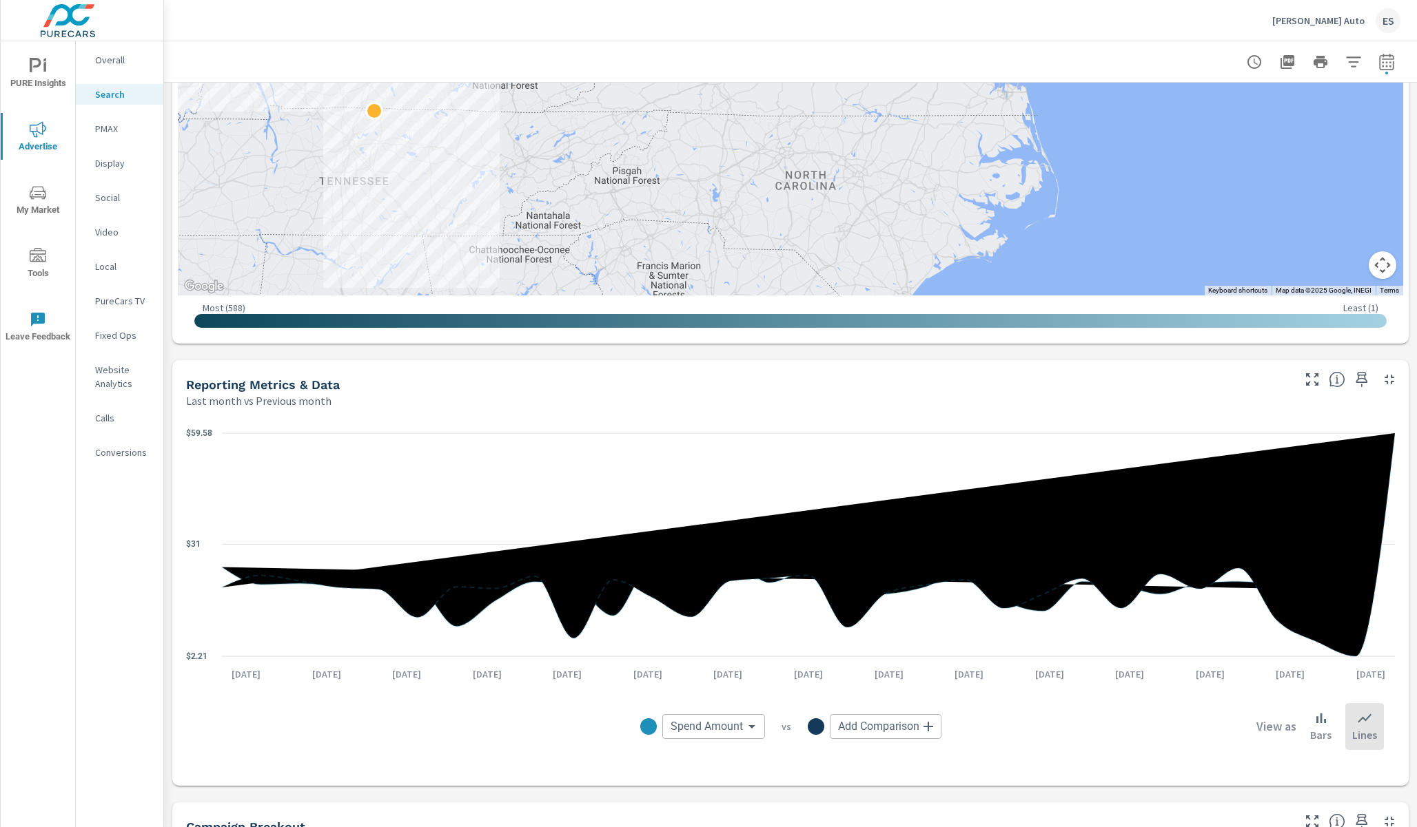
click at [903, 723] on body "PURE Insights Advertise My Market Tools Leave Feedback Overall Search PMAX Disp…" at bounding box center [708, 413] width 1417 height 827
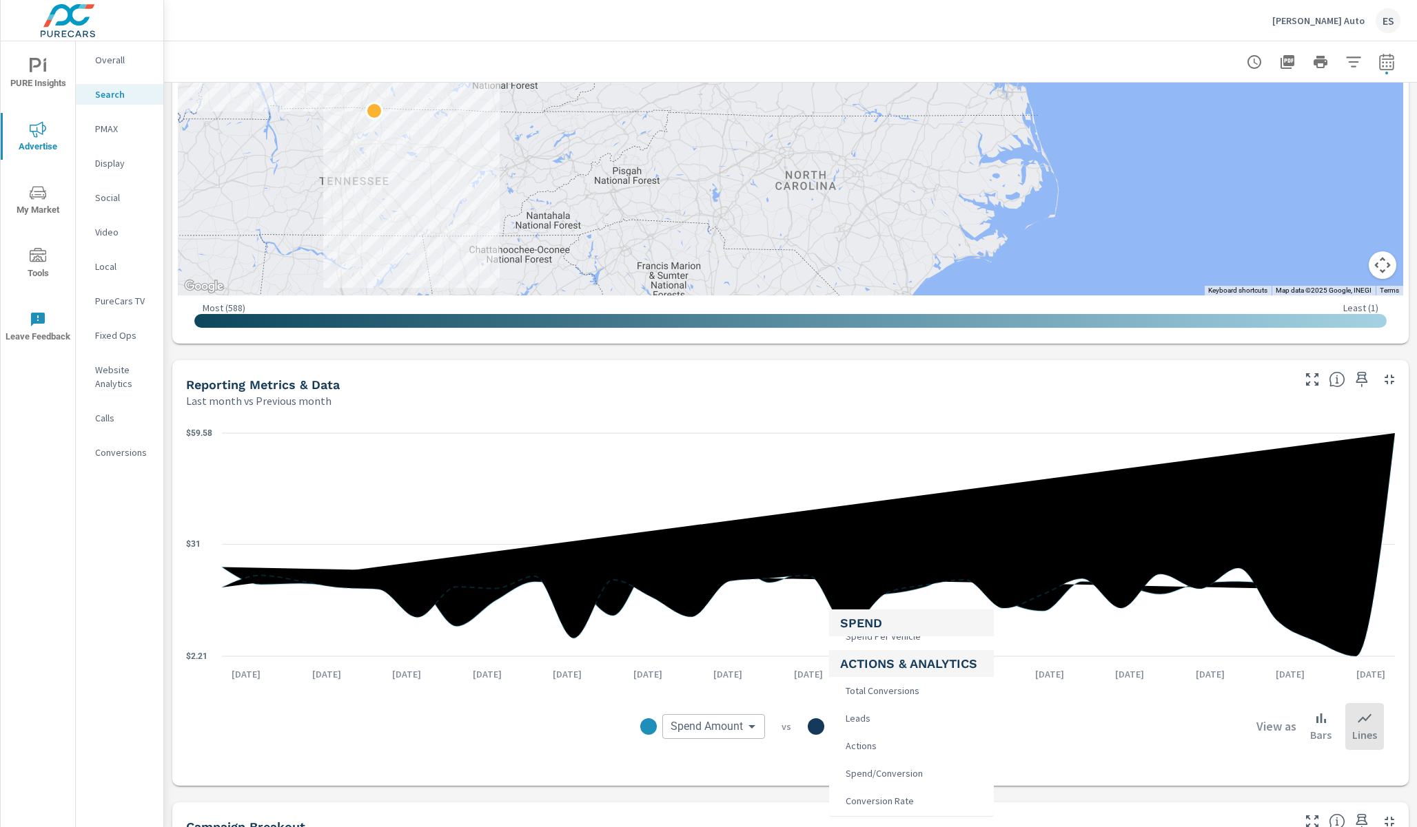
scroll to position [288, 0]
click at [1060, 747] on div at bounding box center [708, 413] width 1417 height 827
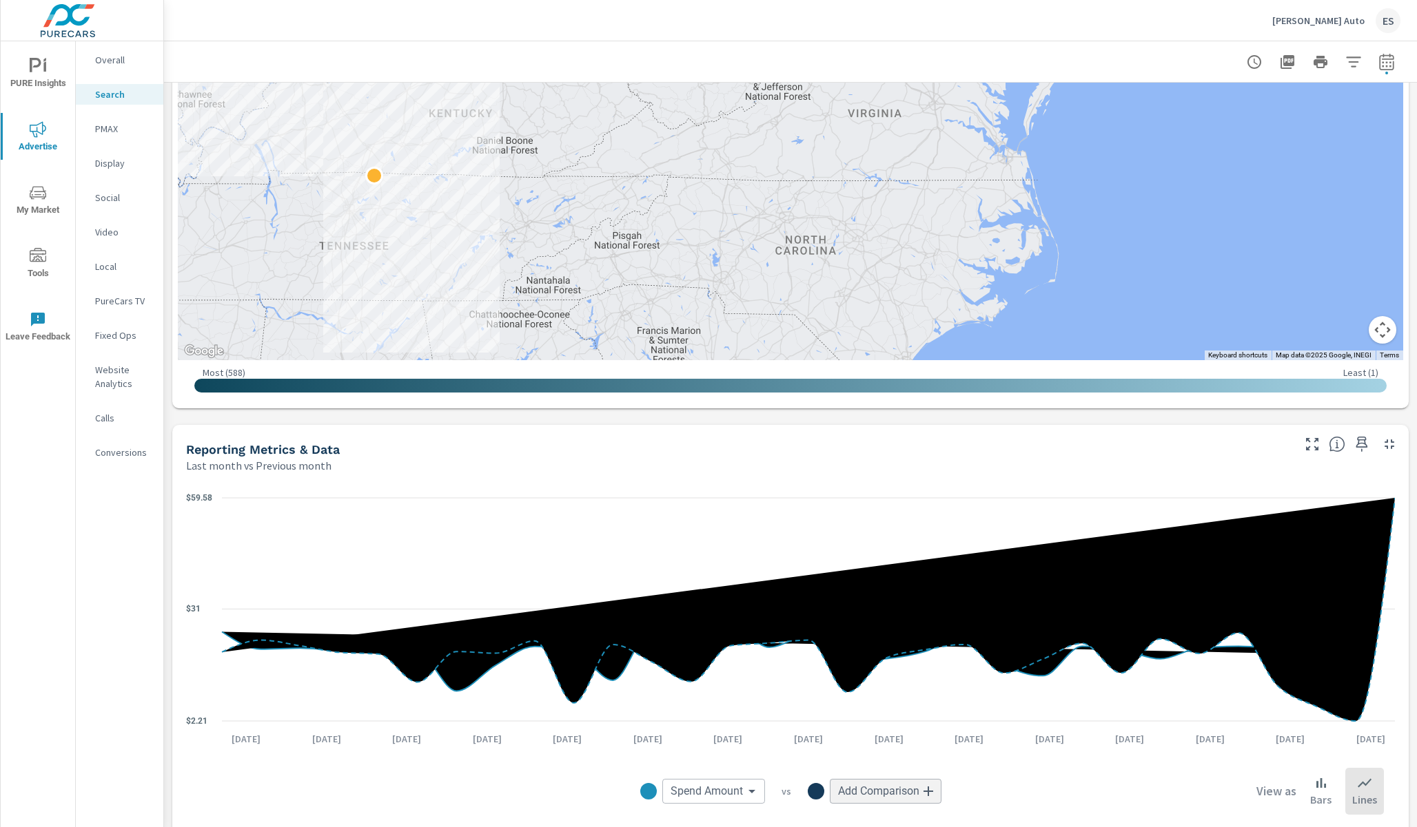
scroll to position [484, 0]
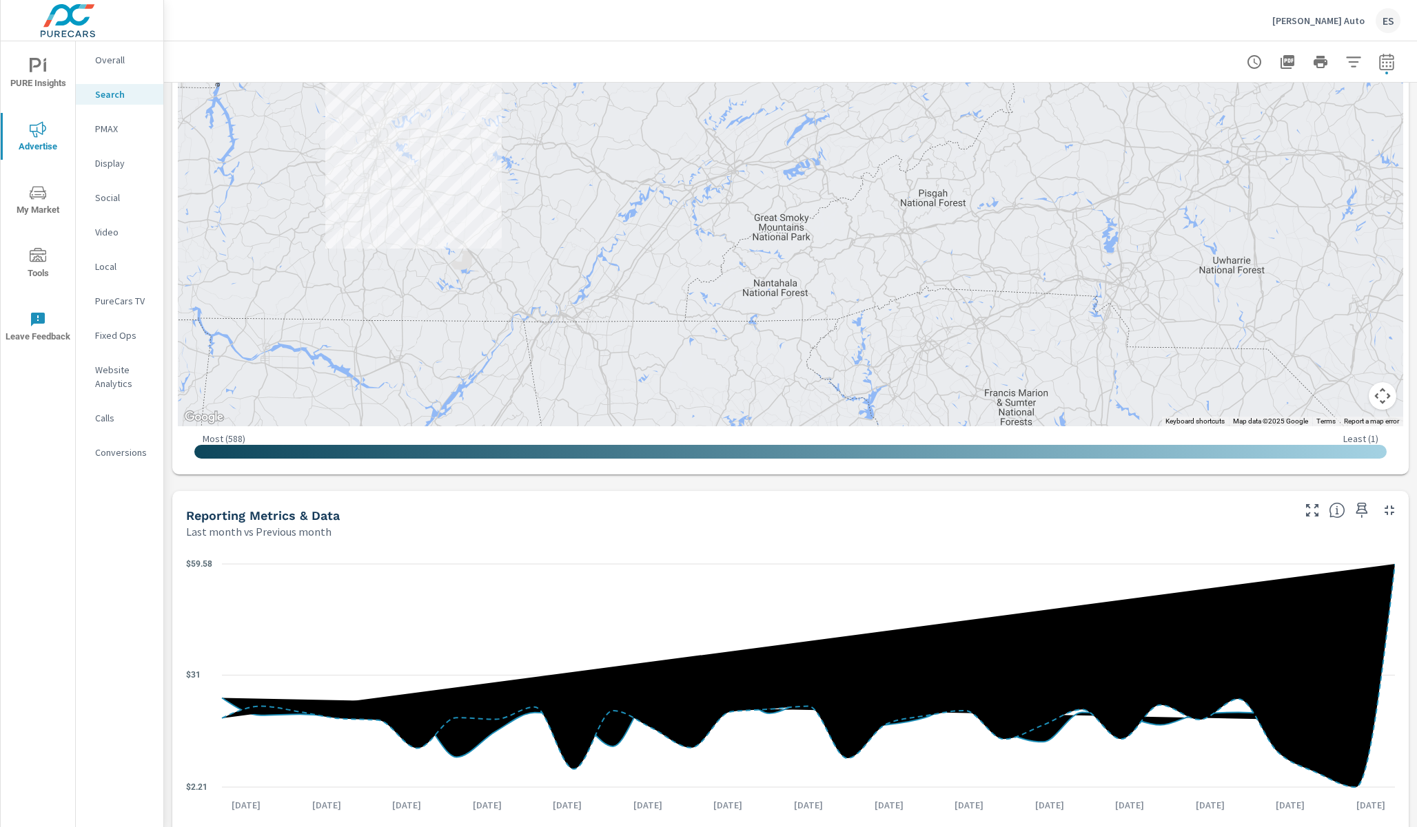
click at [134, 145] on nav "Overall Search PMAX Display Social Video Local PureCars TV Fixed Ops Website An…" at bounding box center [120, 261] width 88 height 441
click at [120, 130] on p "PMAX" at bounding box center [123, 129] width 57 height 14
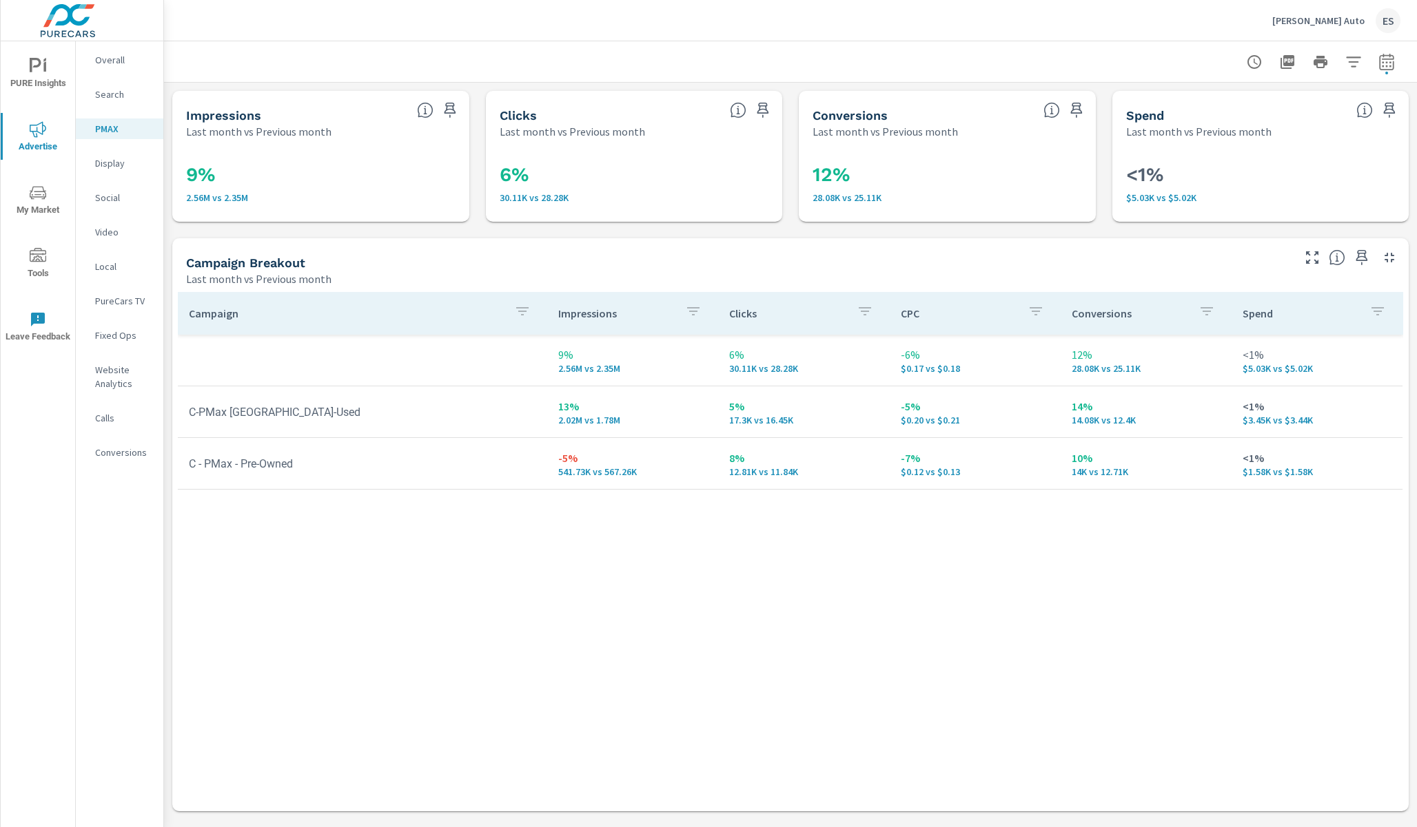
click at [112, 76] on nav "Overall Search PMAX Display Social Video Local PureCars TV Fixed Ops Website An…" at bounding box center [120, 261] width 88 height 441
click at [113, 89] on p "Search" at bounding box center [123, 95] width 57 height 14
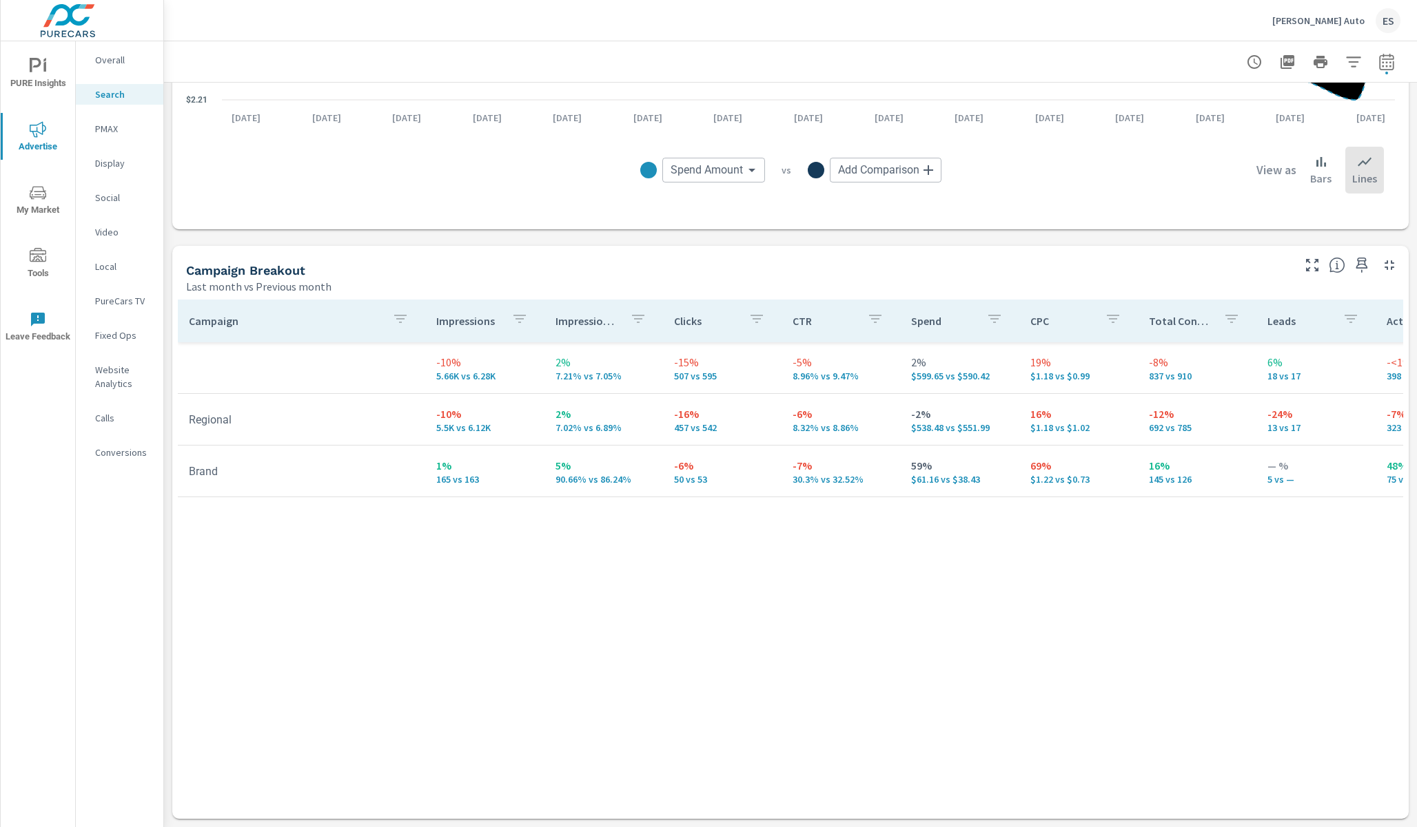
click at [1202, 183] on div "View as Bars Lines" at bounding box center [1185, 170] width 395 height 47
click at [1344, 25] on p "[PERSON_NAME] Auto" at bounding box center [1318, 20] width 92 height 12
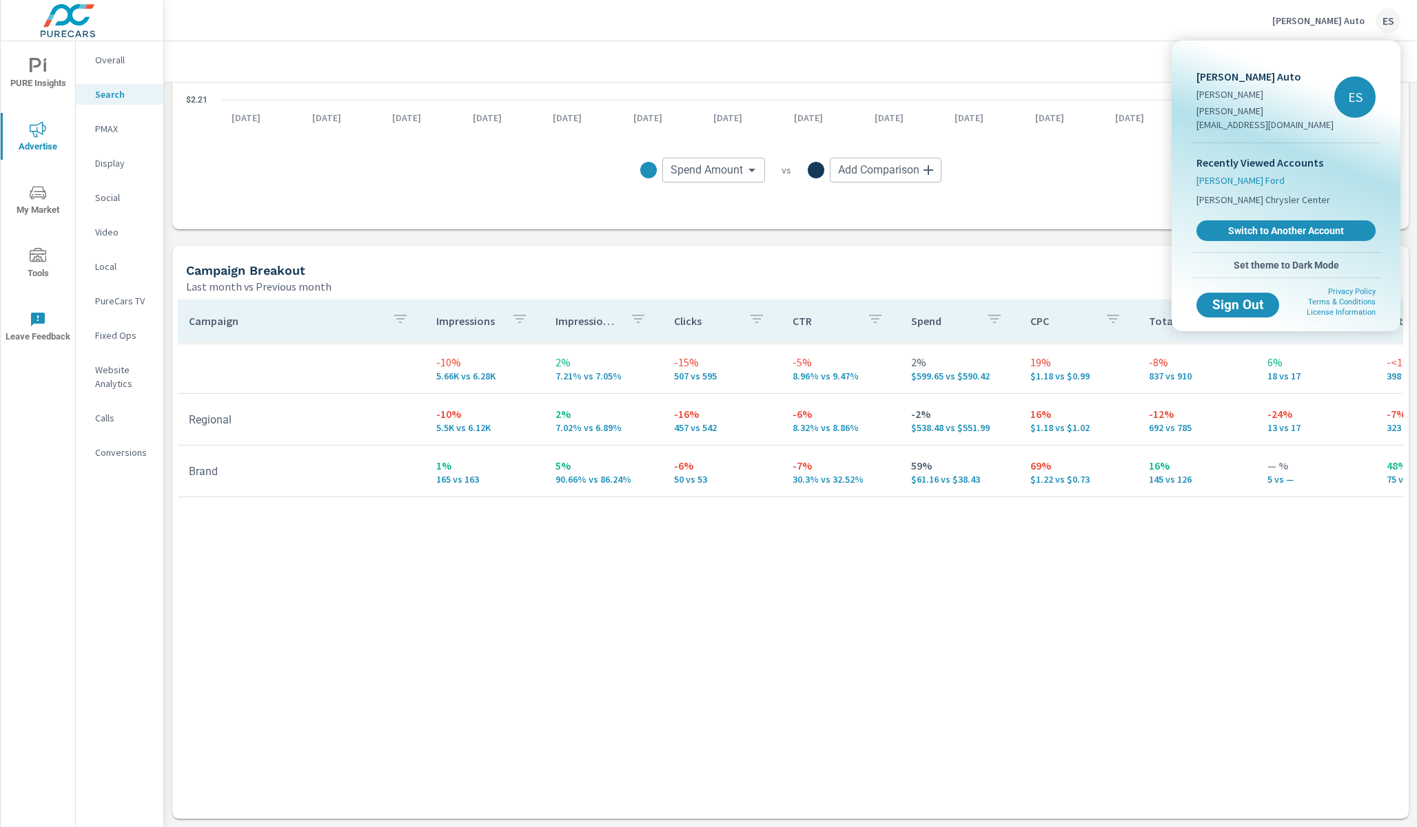
click at [1231, 174] on span "[PERSON_NAME] Ford" at bounding box center [1240, 181] width 88 height 14
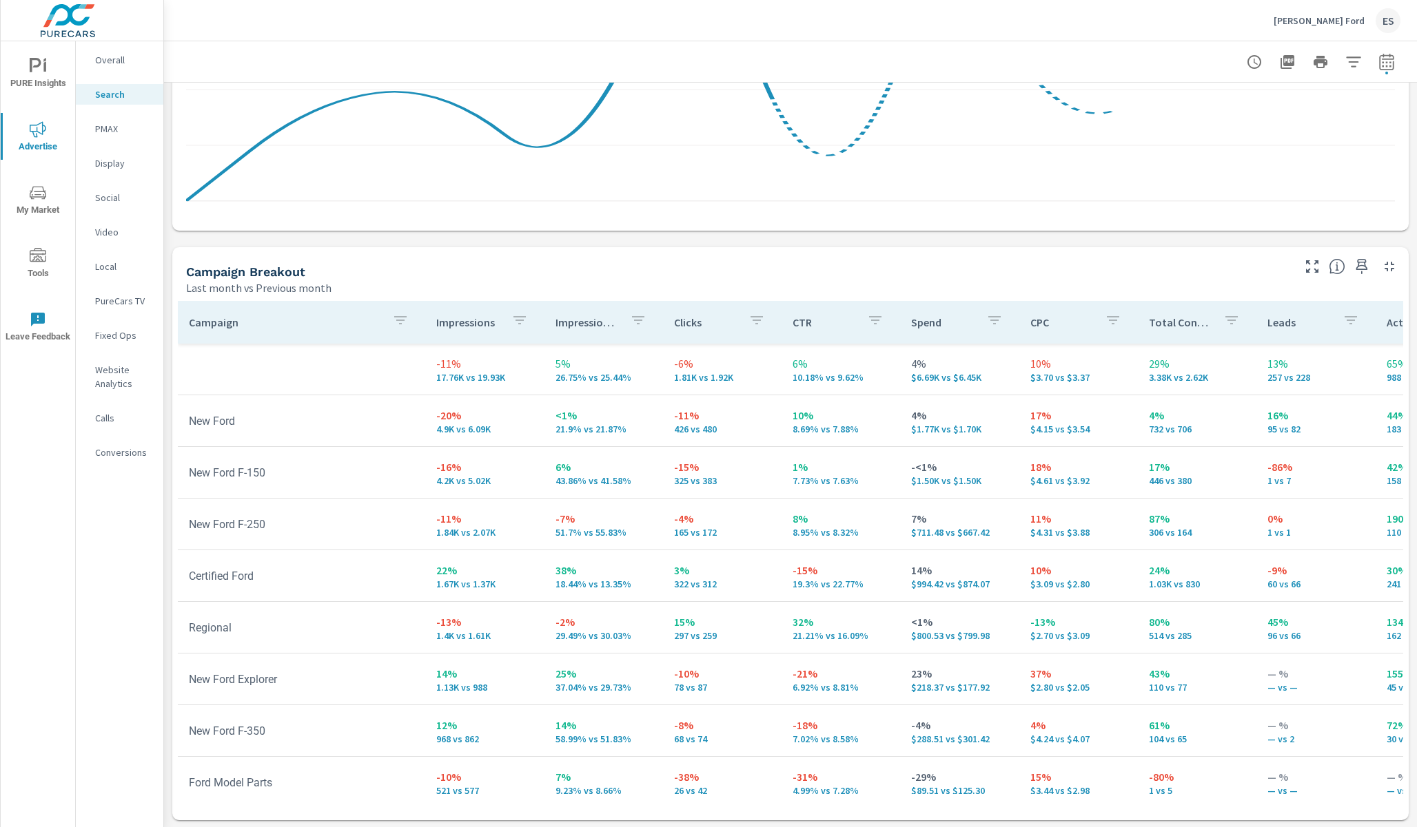
scroll to position [1172, 0]
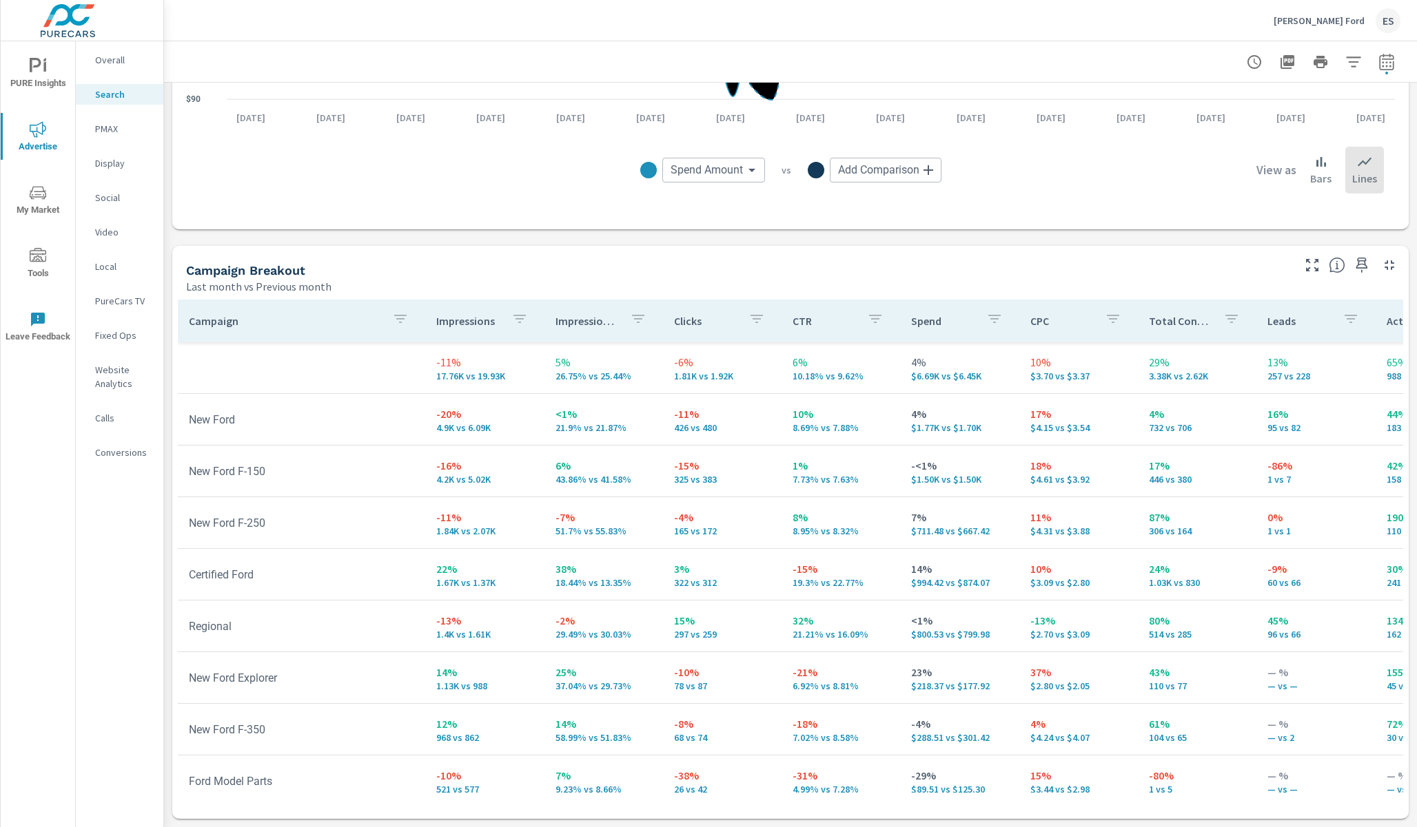
scroll to position [325, 0]
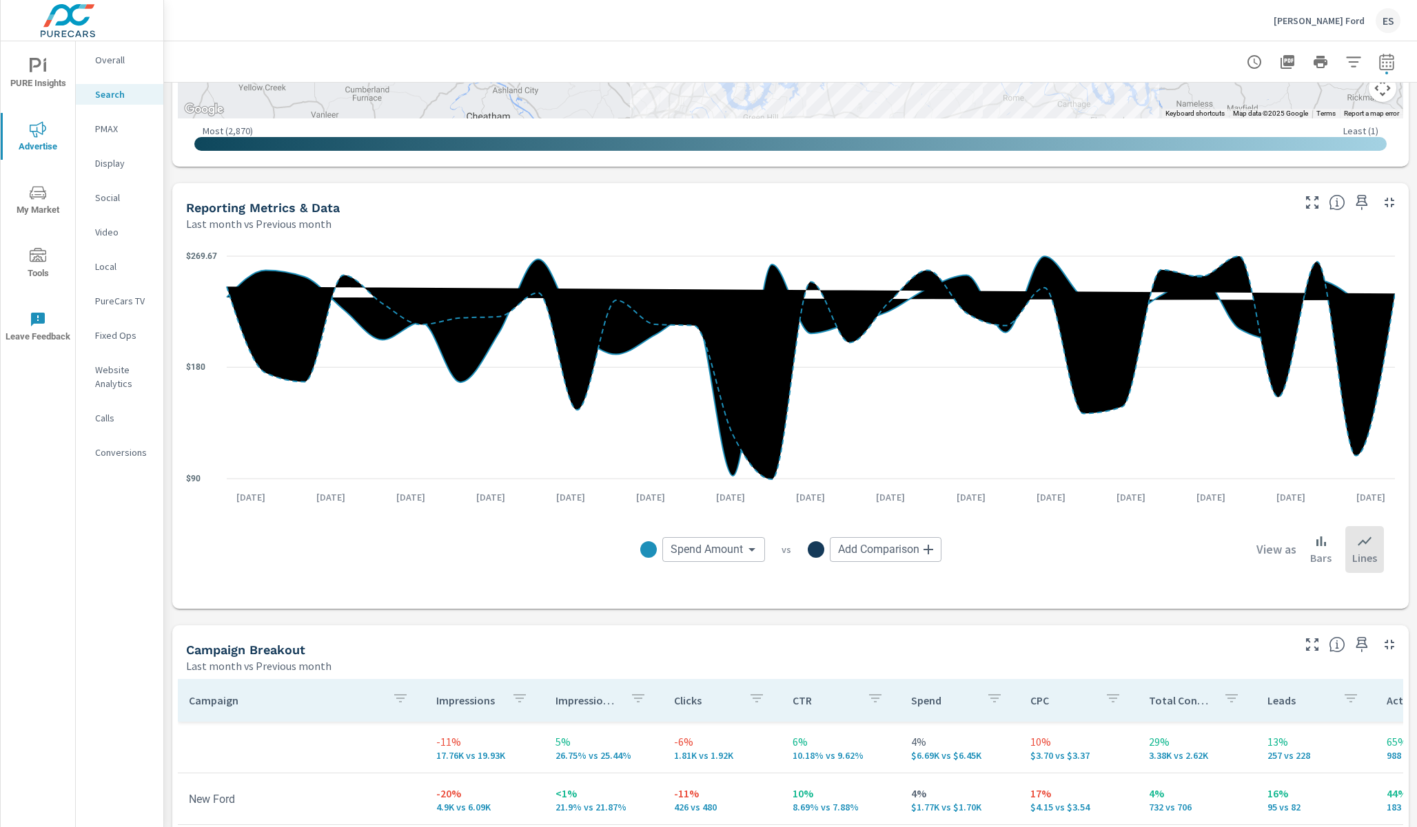
scroll to position [1041, 0]
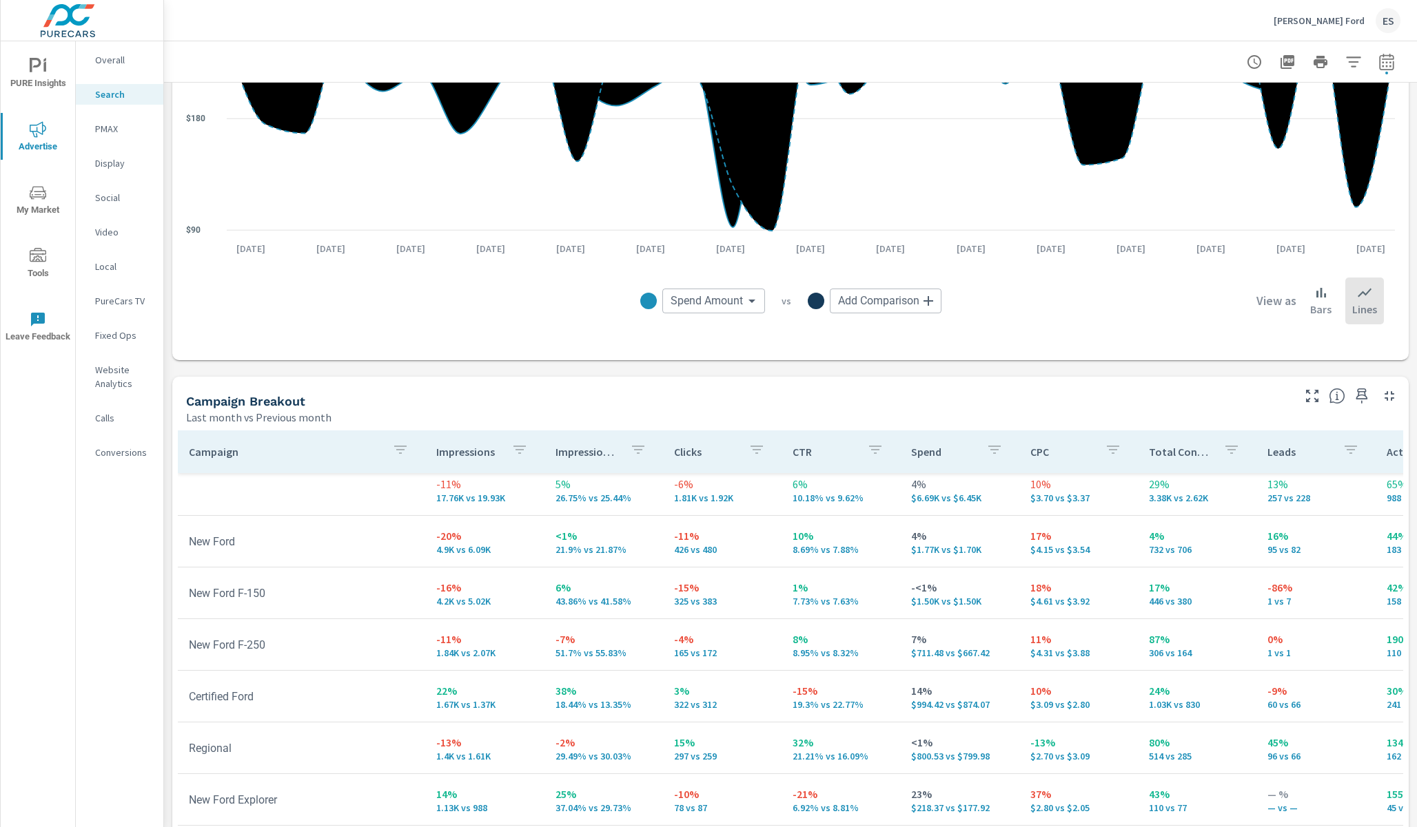
scroll to position [170, 0]
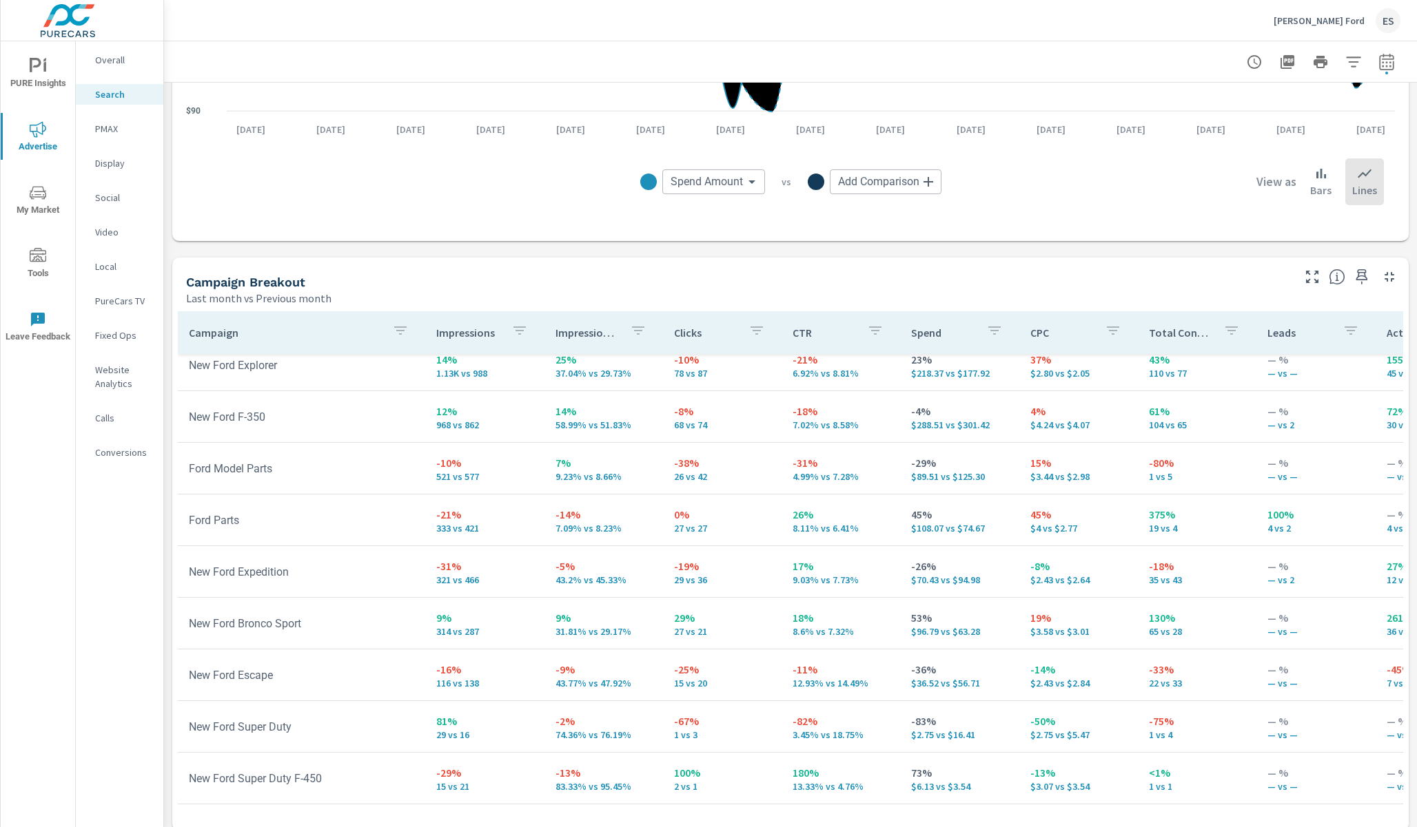
scroll to position [1172, 0]
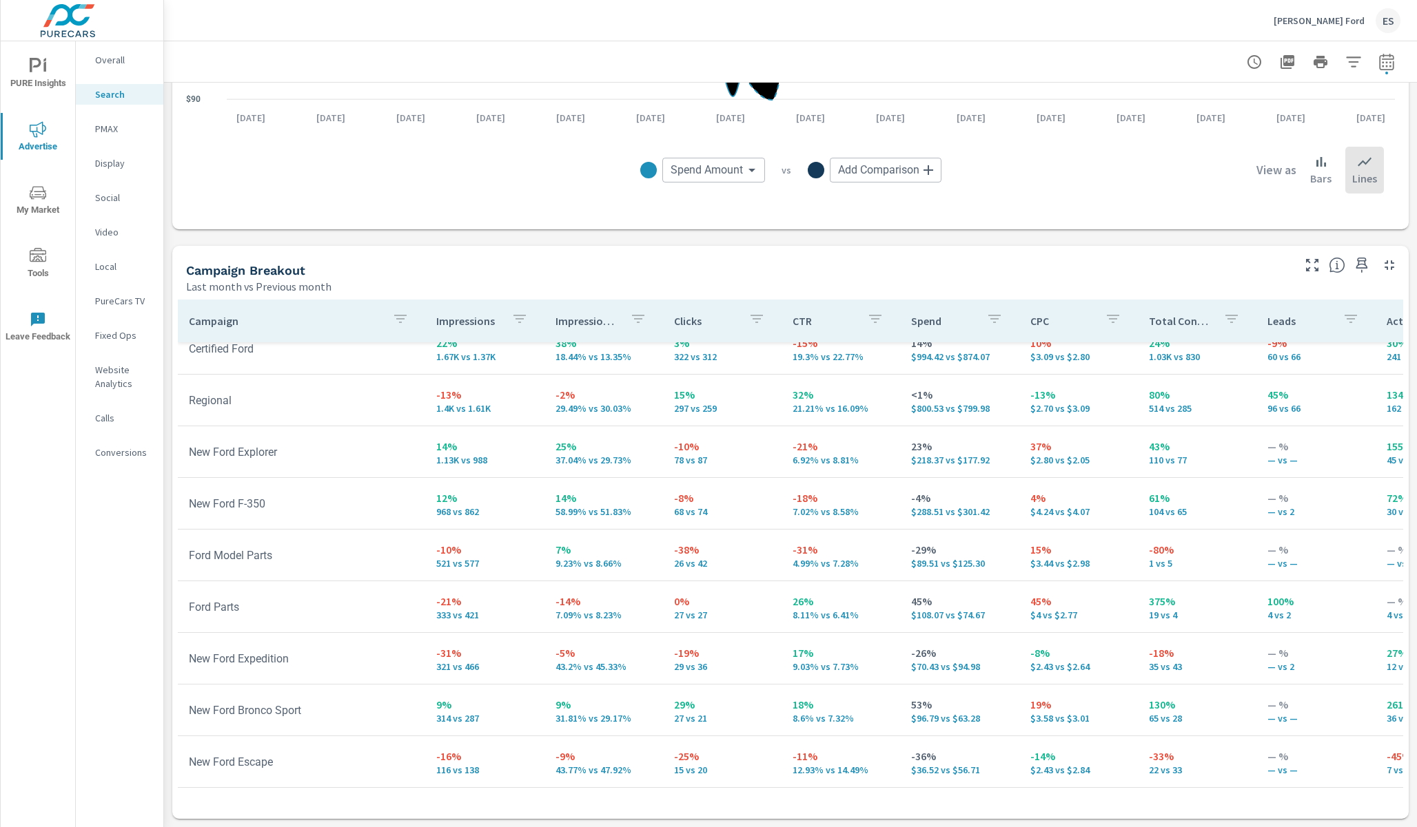
scroll to position [220, 0]
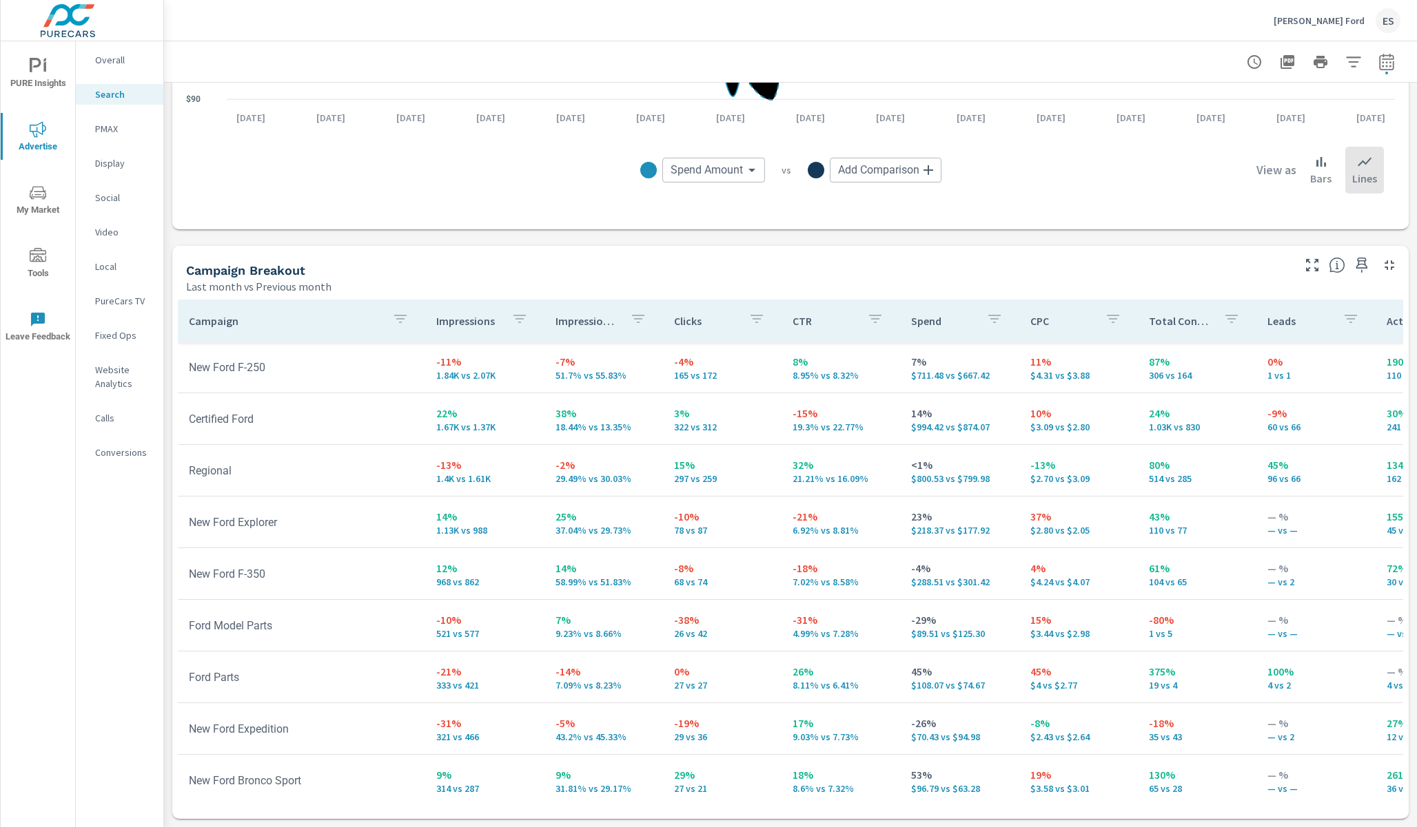
scroll to position [154, 0]
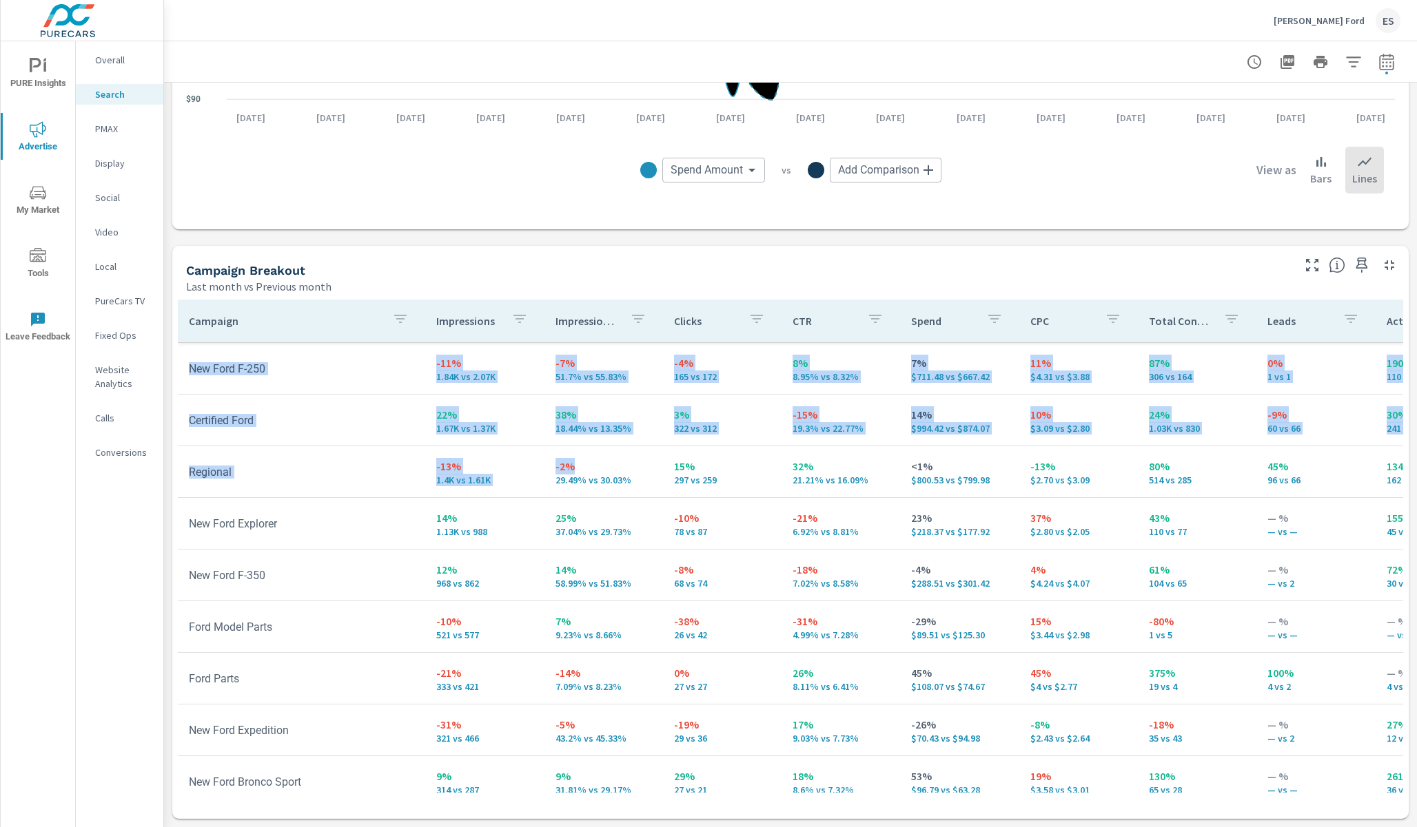
drag, startPoint x: 197, startPoint y: 468, endPoint x: 570, endPoint y: 473, distance: 372.8
click at [570, 473] on div "Campaign Impressions Impression Share Clicks CTR Spend CPC Total Conversions Le…" at bounding box center [790, 556] width 1236 height 525
click at [570, 473] on p "-2%" at bounding box center [603, 466] width 96 height 17
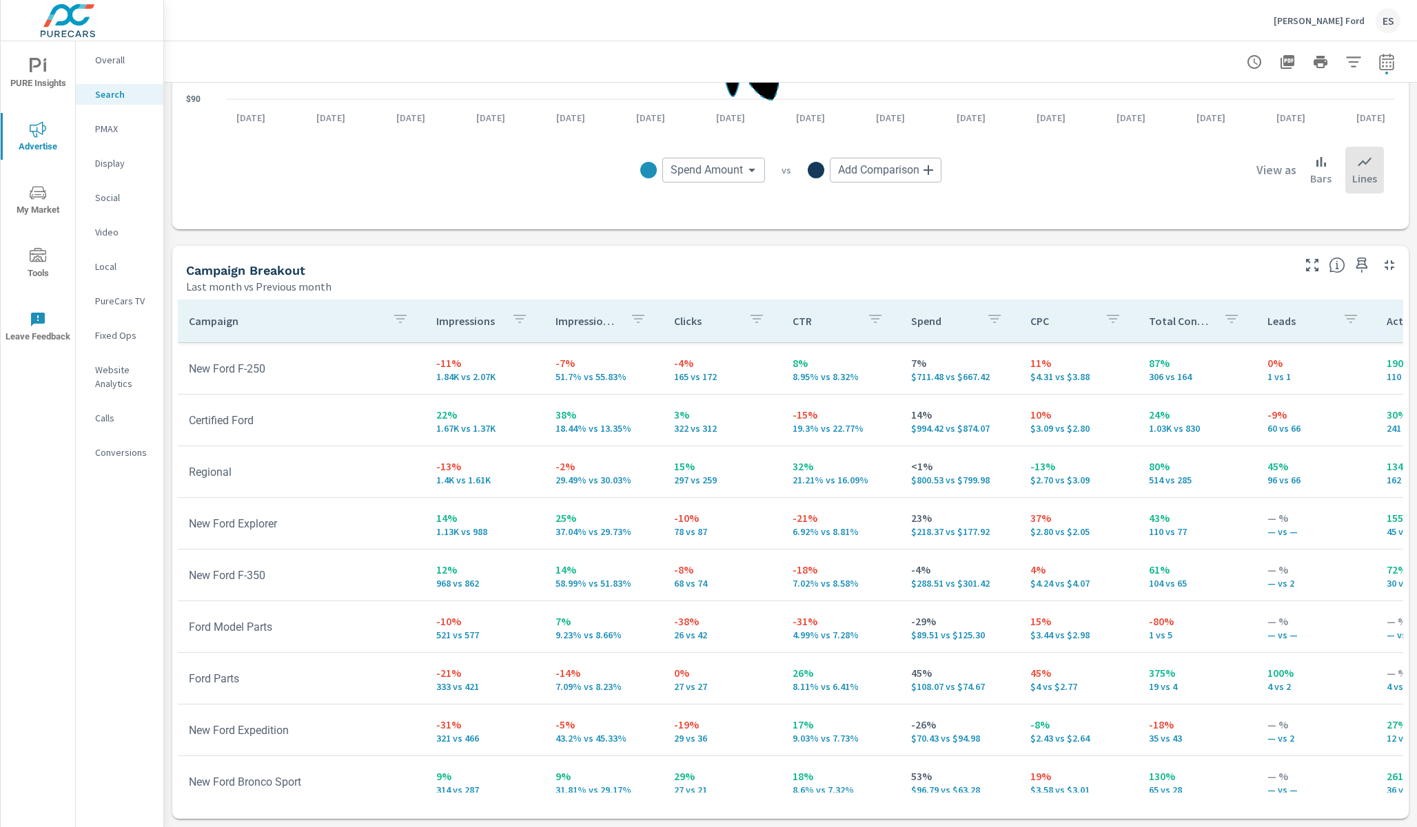
click at [220, 476] on td "Regional" at bounding box center [301, 472] width 247 height 35
click at [215, 467] on td "Regional" at bounding box center [301, 472] width 247 height 35
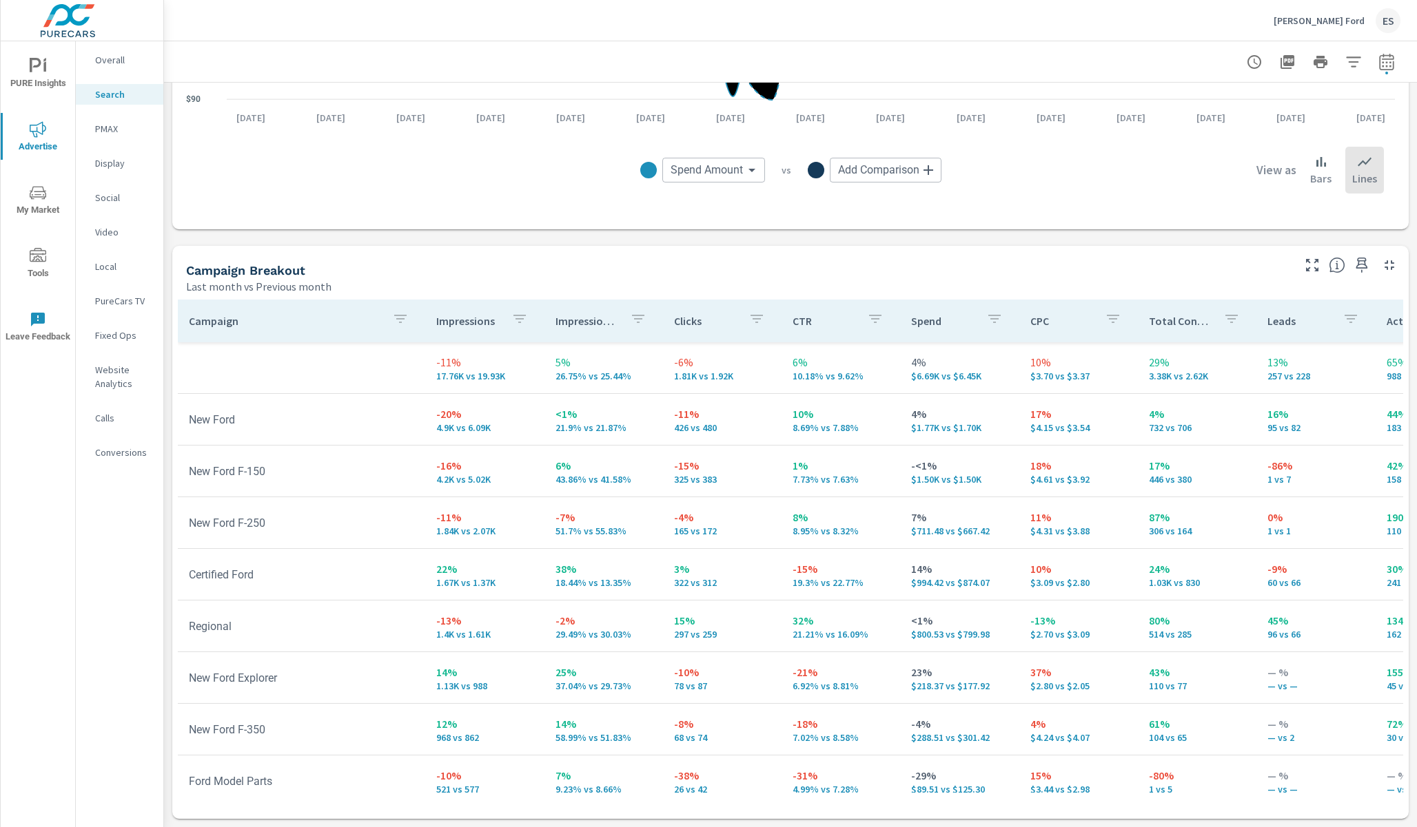
click at [119, 125] on p "PMAX" at bounding box center [123, 129] width 57 height 14
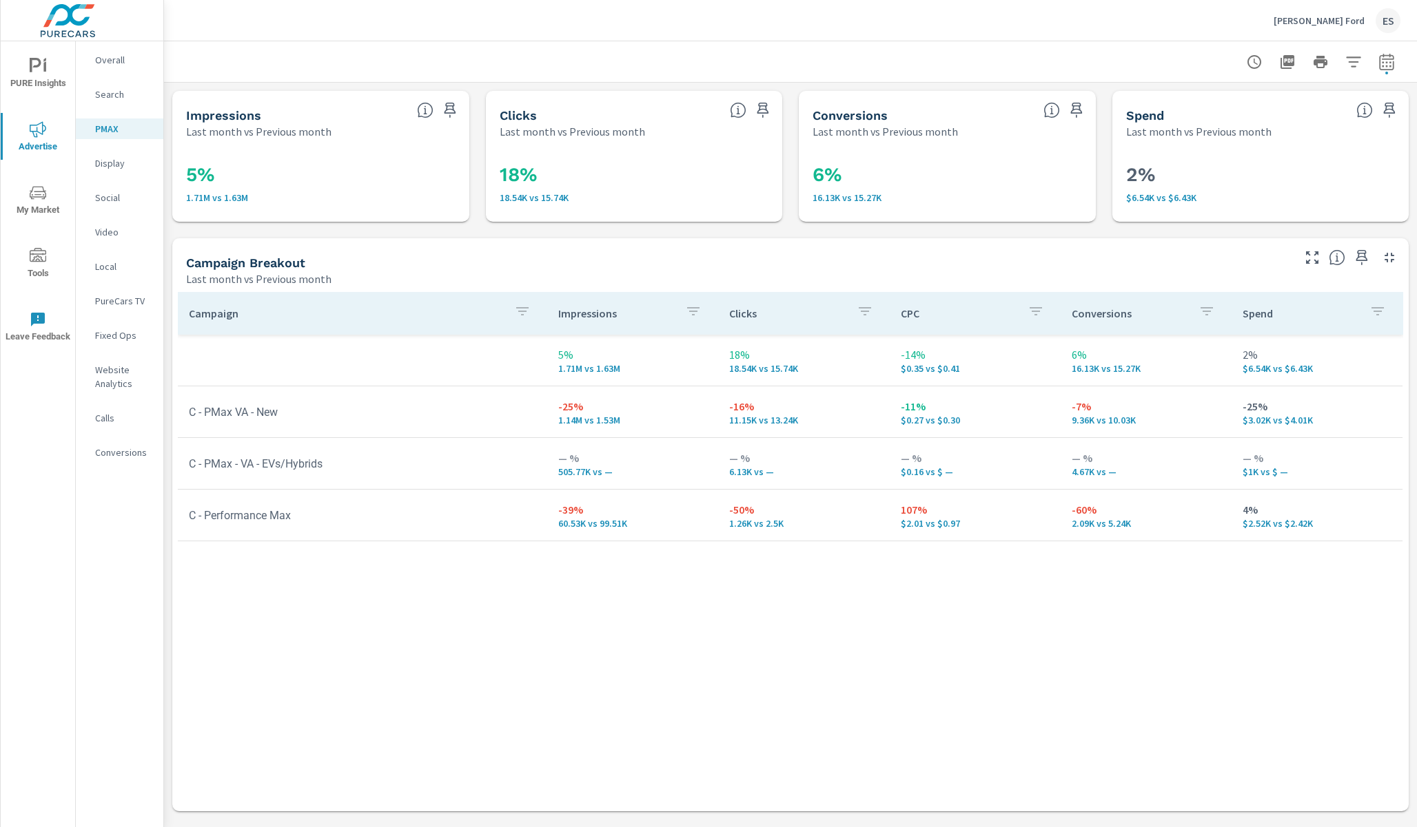
click at [1338, 15] on p "[PERSON_NAME] Ford" at bounding box center [1318, 20] width 91 height 12
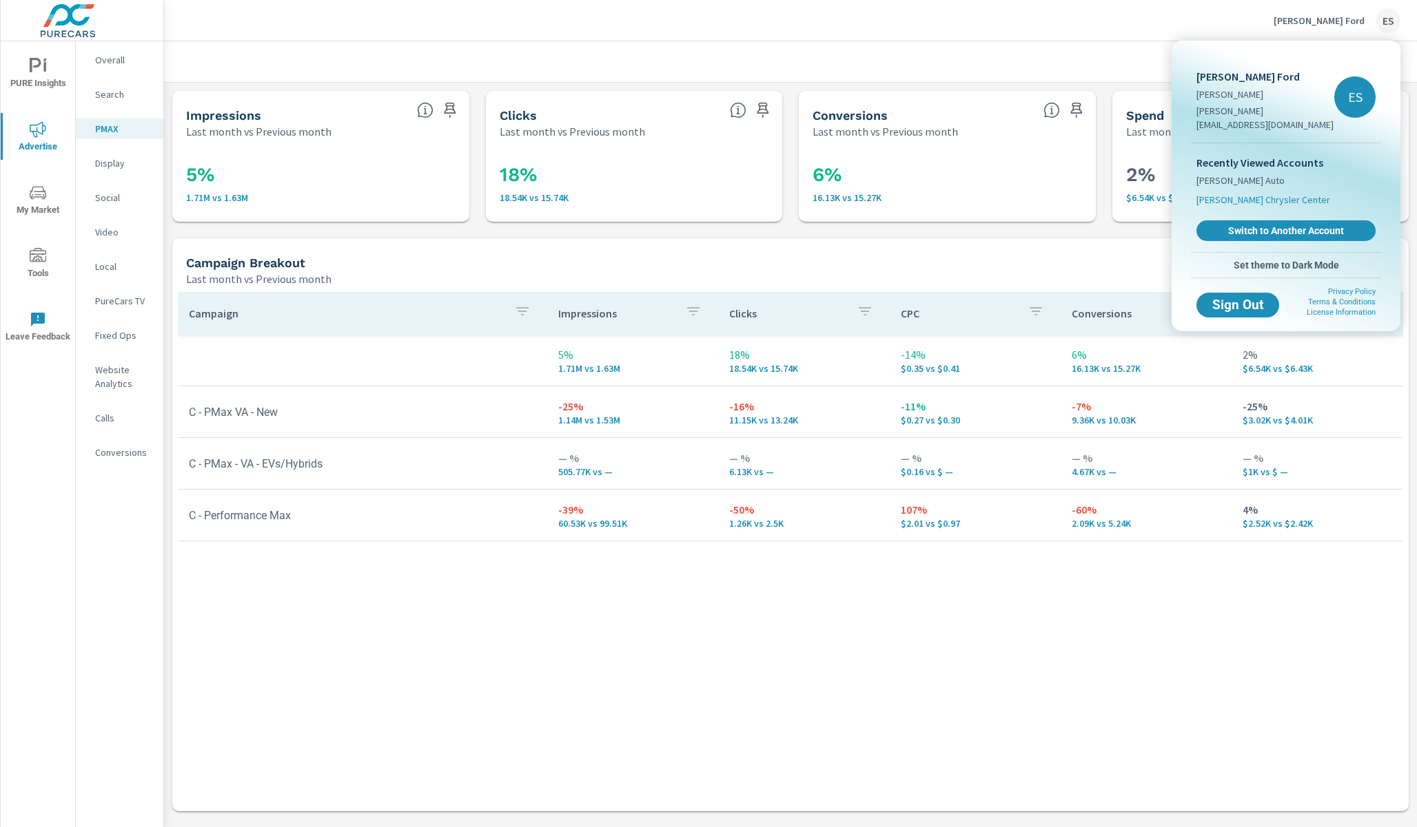
click at [1254, 193] on span "[PERSON_NAME] Chrysler Center" at bounding box center [1263, 200] width 134 height 14
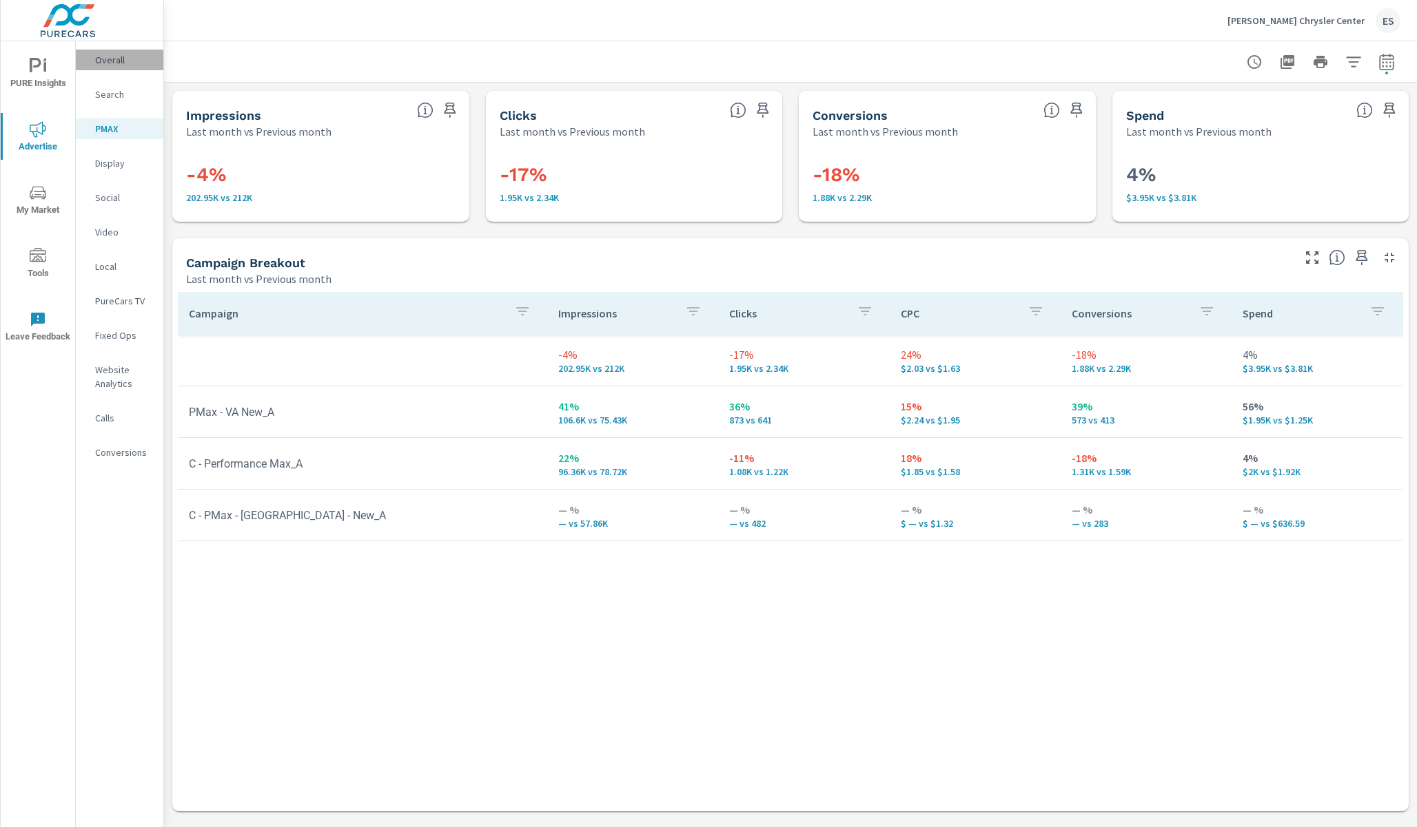
click at [128, 65] on p "Overall" at bounding box center [123, 60] width 57 height 14
